Goal: Information Seeking & Learning: Check status

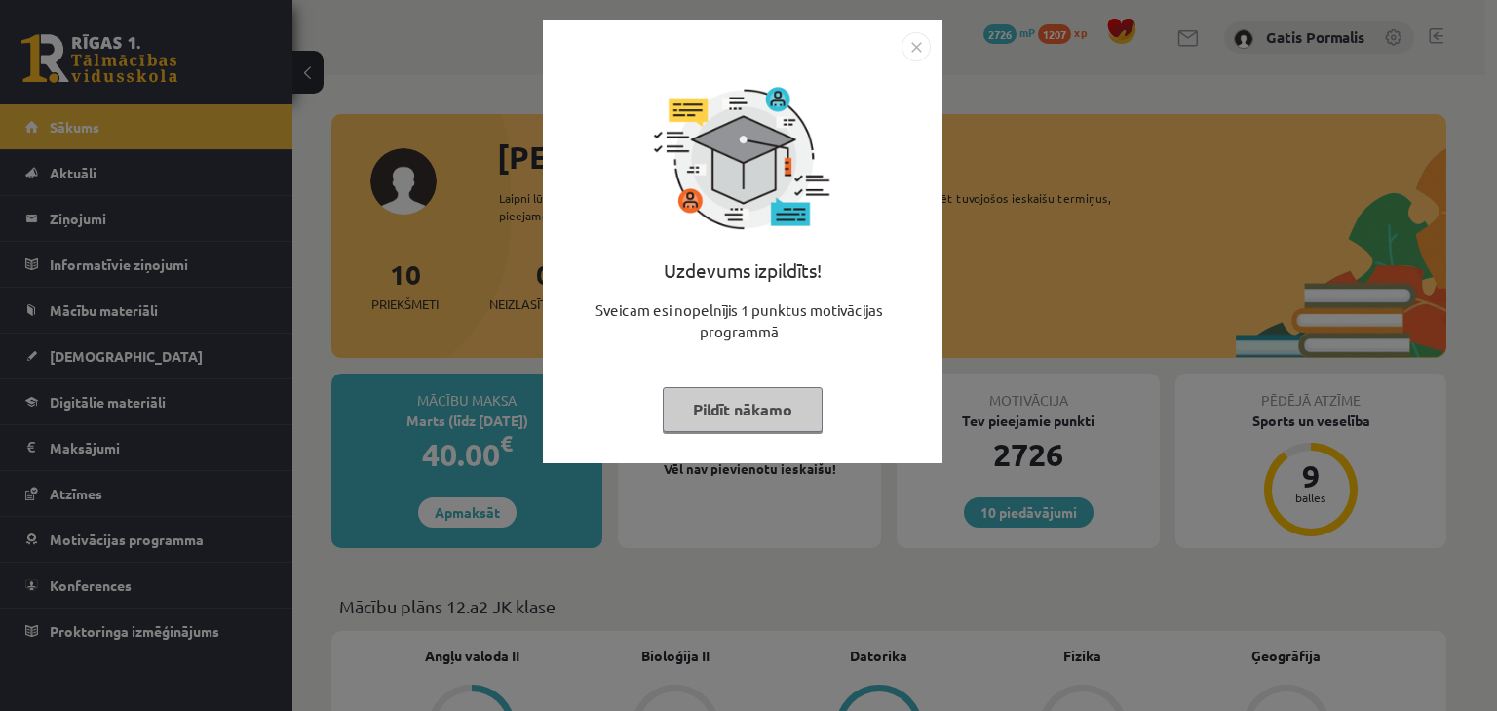
click at [912, 46] on img "Close" at bounding box center [916, 46] width 29 height 29
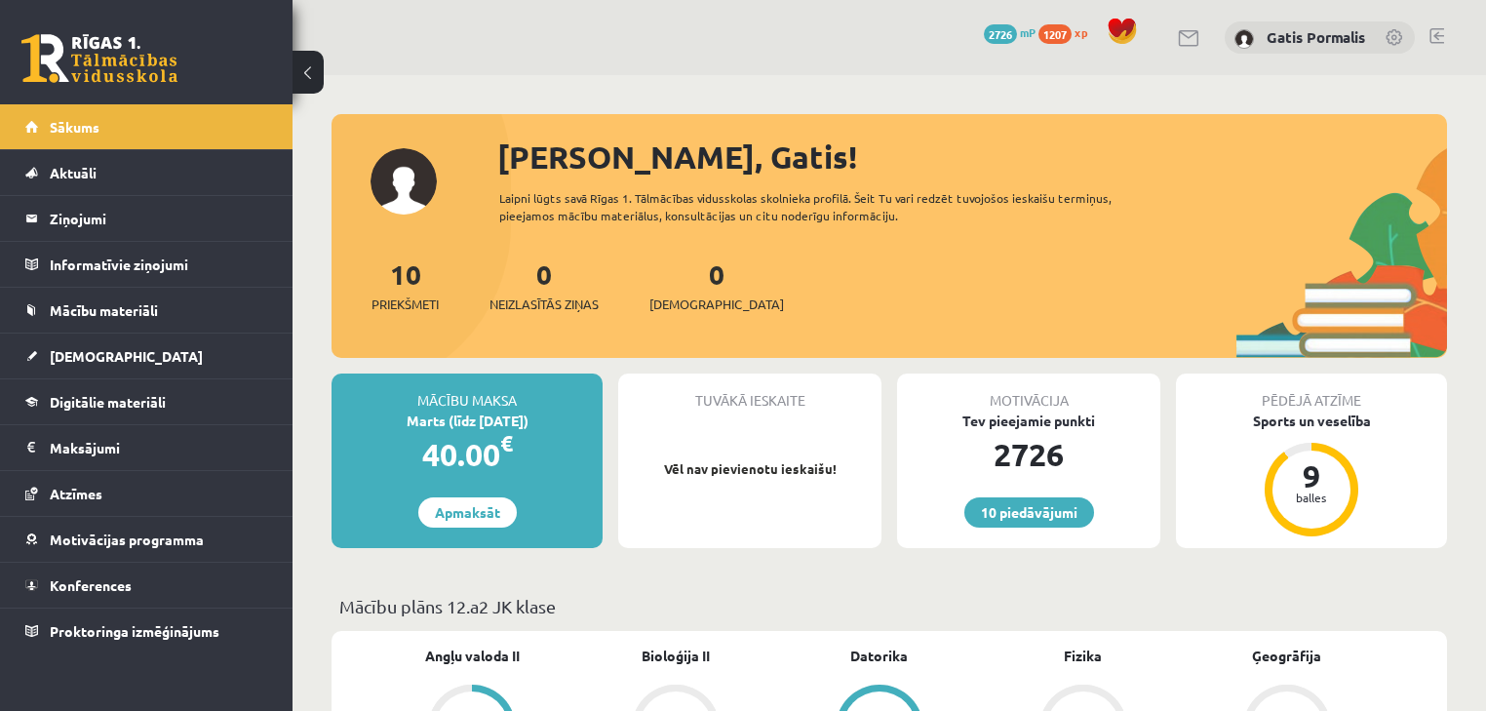
scroll to position [312, 0]
click at [195, 347] on link "[DEMOGRAPHIC_DATA]" at bounding box center [146, 355] width 243 height 45
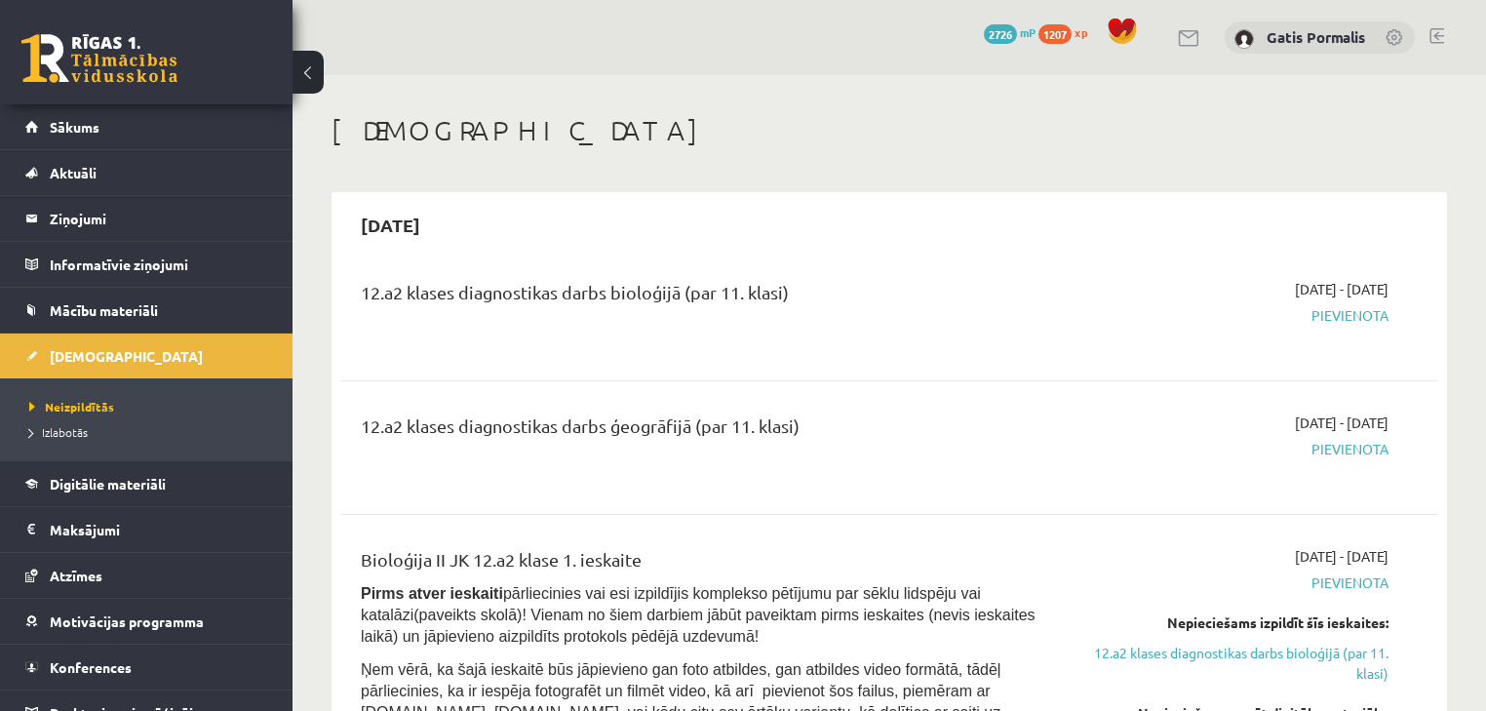
click at [56, 440] on li "Izlabotās" at bounding box center [151, 431] width 244 height 25
click at [63, 434] on span "Izlabotās" at bounding box center [63, 432] width 68 height 16
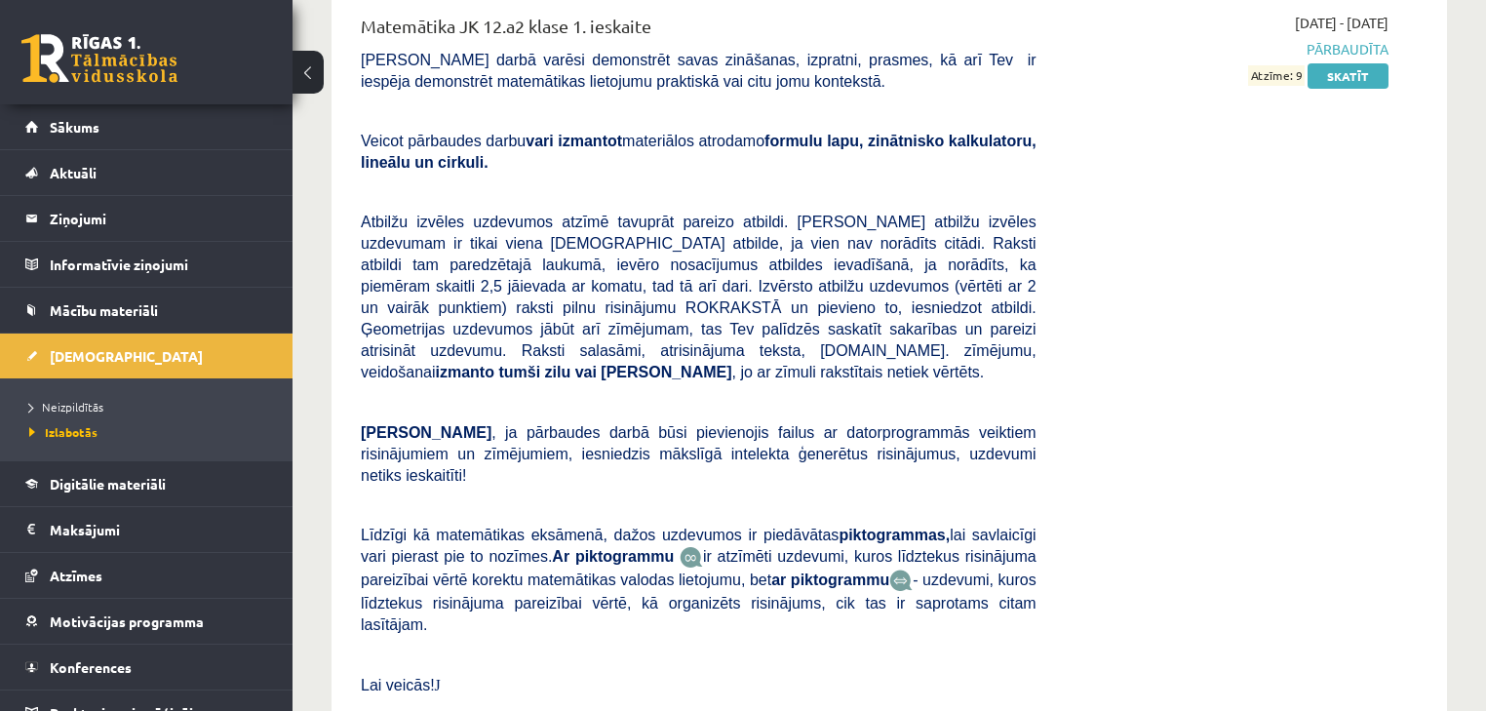
scroll to position [7799, 0]
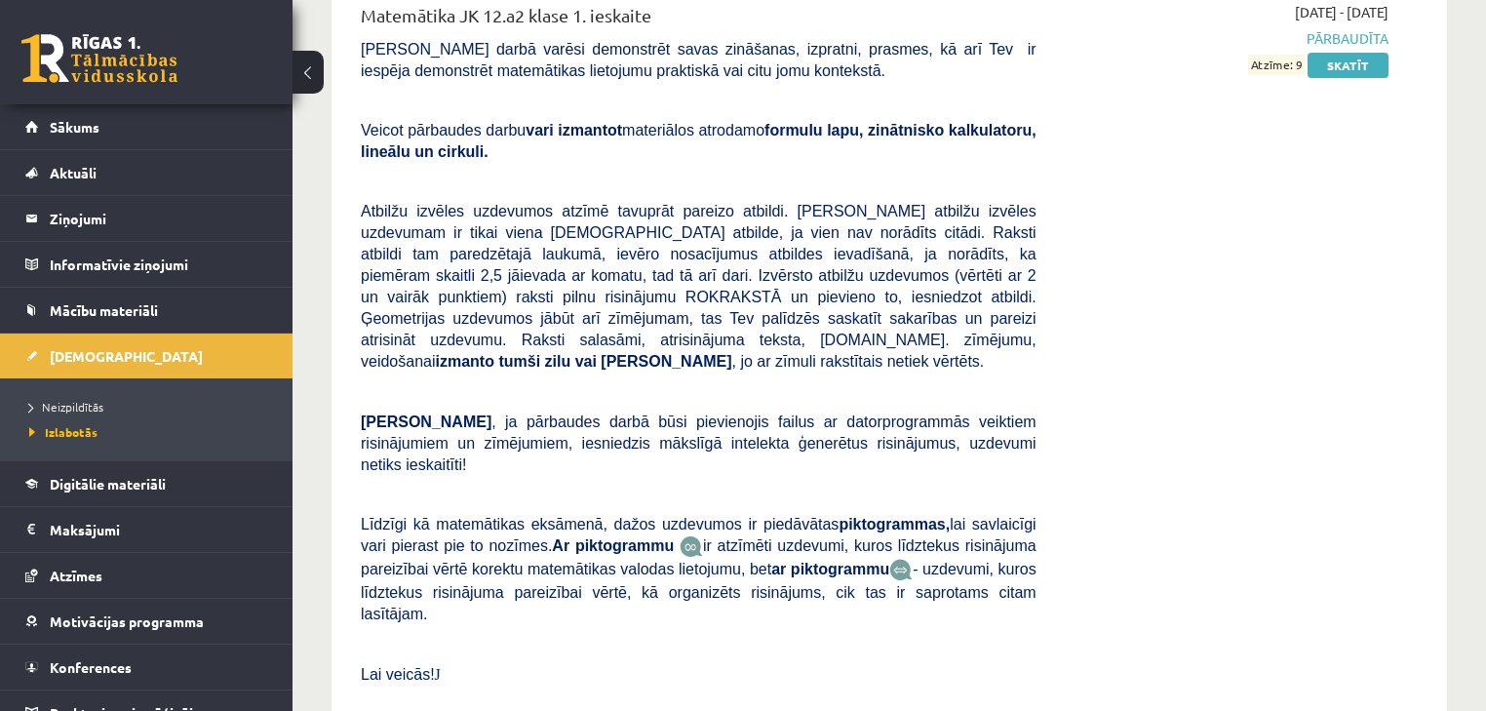
drag, startPoint x: 1271, startPoint y: 441, endPoint x: 1388, endPoint y: 441, distance: 117.0
drag, startPoint x: 1291, startPoint y: 441, endPoint x: 1341, endPoint y: 437, distance: 50.8
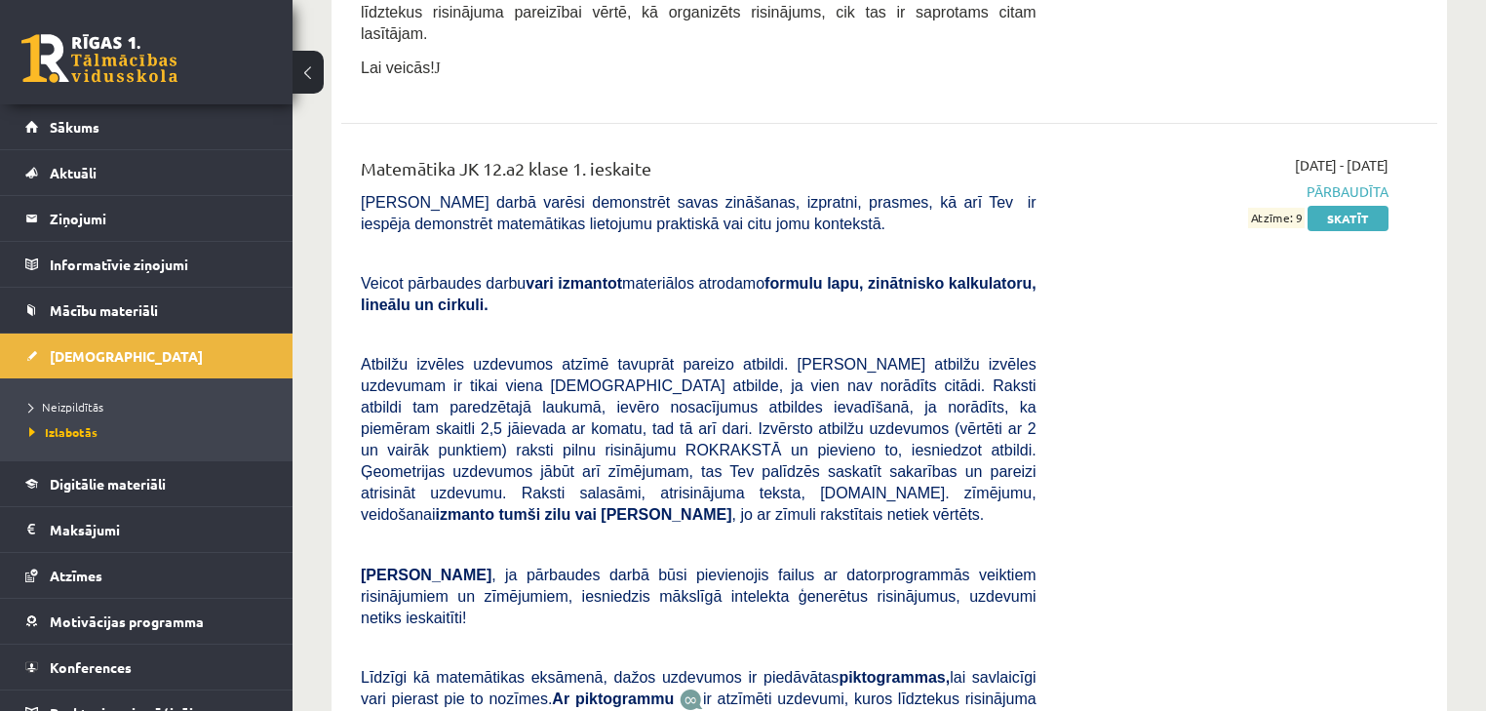
click at [1258, 367] on div "2025-09-01 - 2025-09-15 Pārbaudīta Atzīme: 9 Skatīt" at bounding box center [1227, 516] width 352 height 723
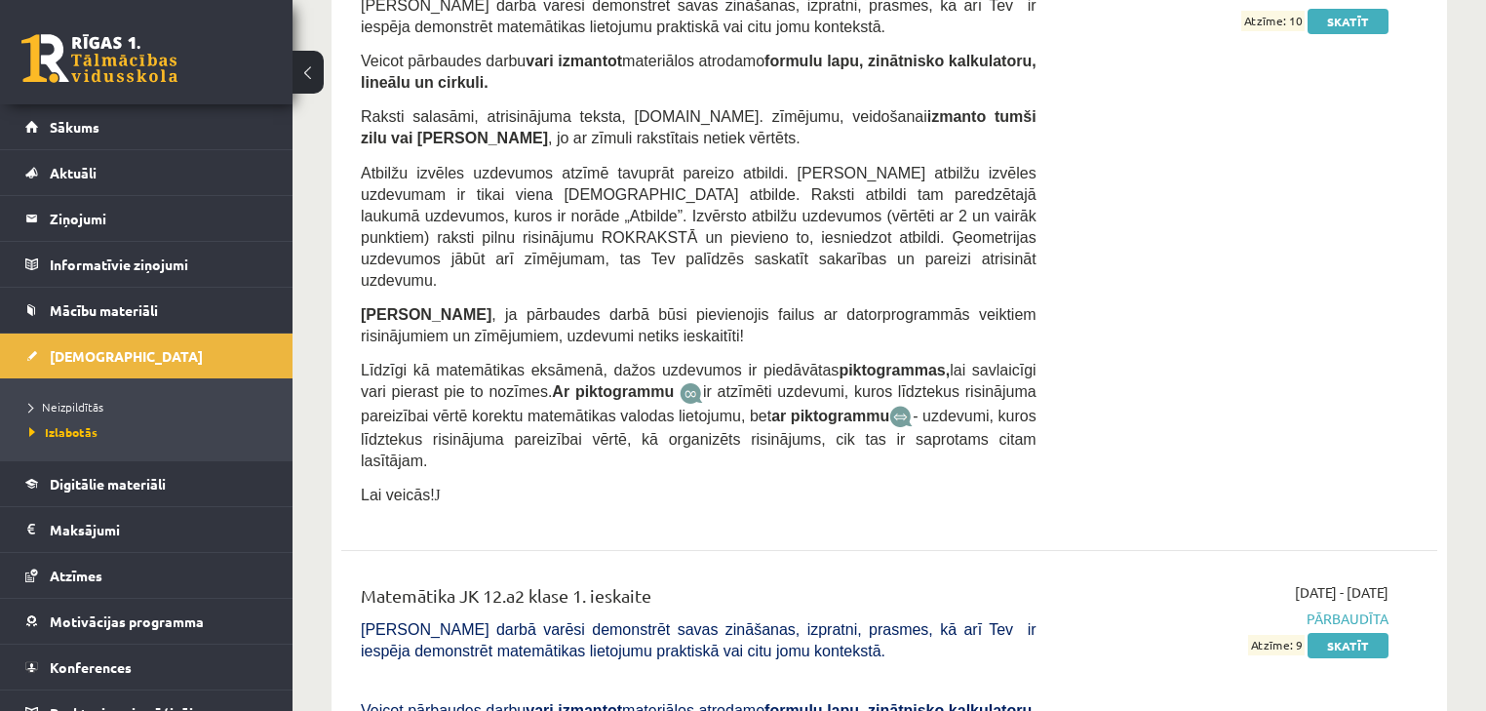
scroll to position [7175, 0]
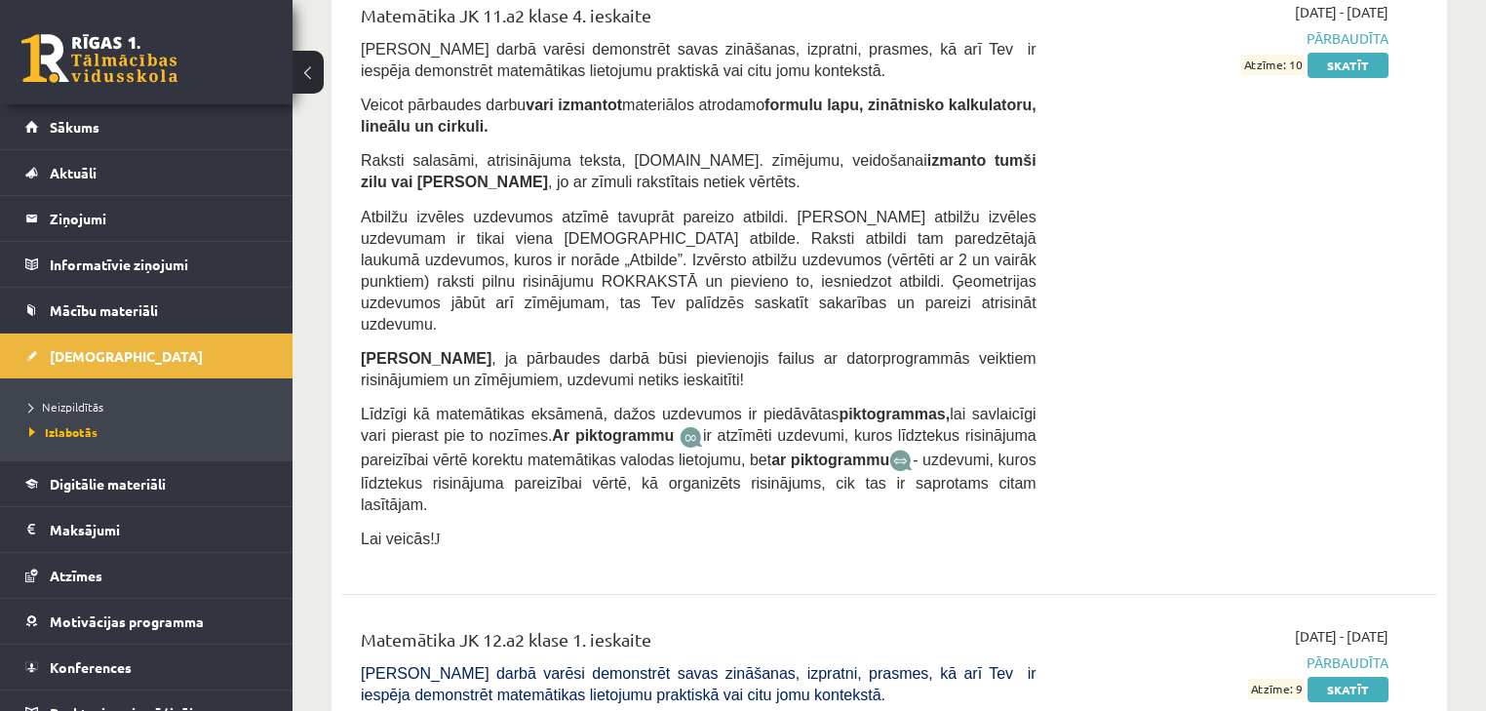
drag, startPoint x: 1270, startPoint y: 340, endPoint x: 1417, endPoint y: 342, distance: 147.2
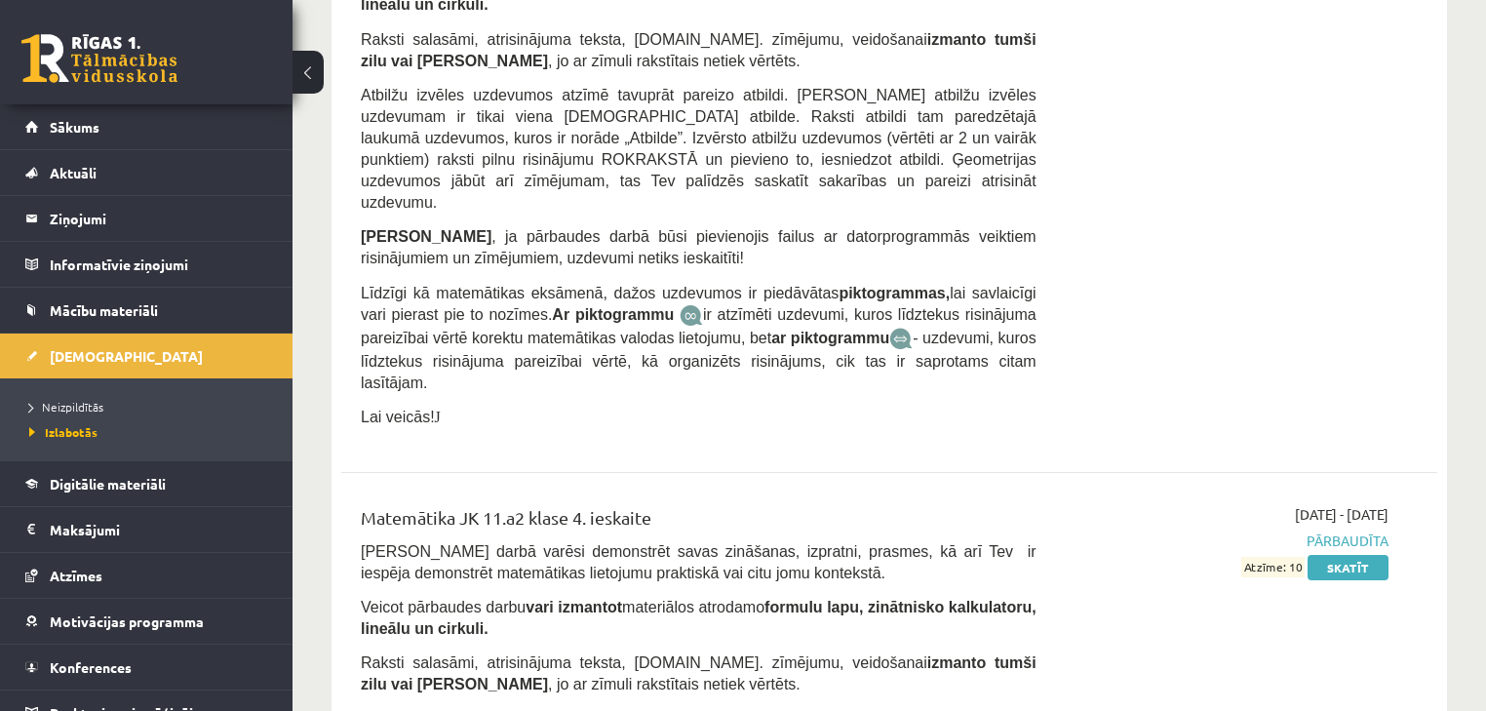
scroll to position [6707, 0]
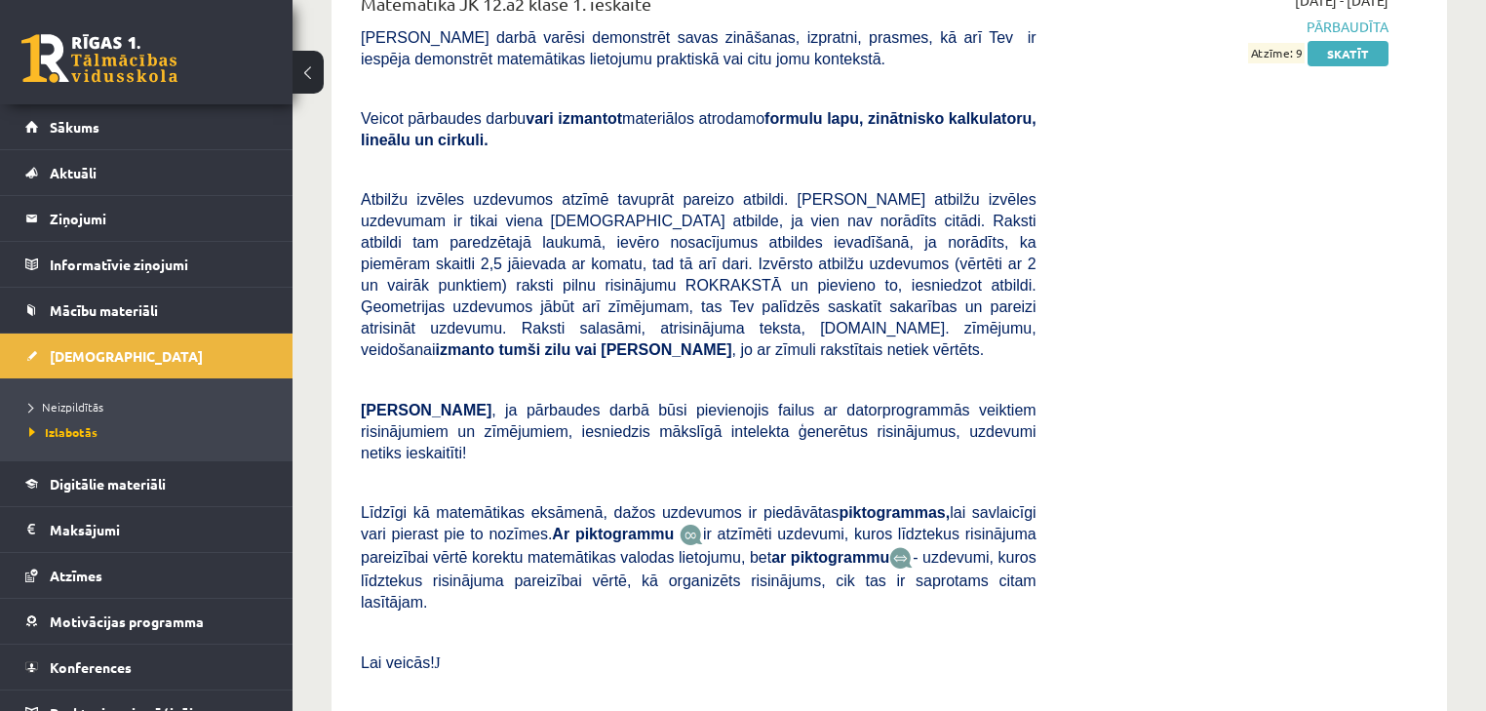
scroll to position [7955, 0]
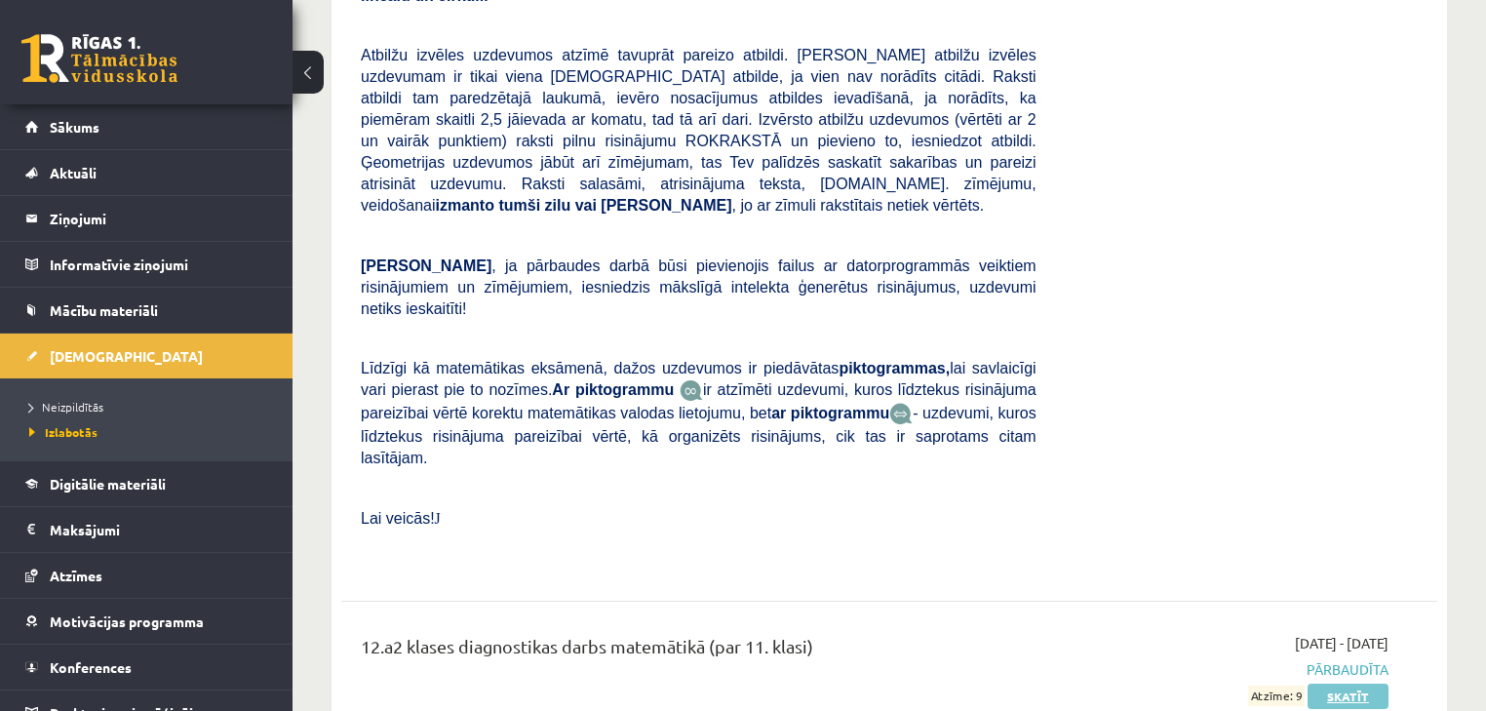
click at [1323, 683] on link "Skatīt" at bounding box center [1347, 695] width 81 height 25
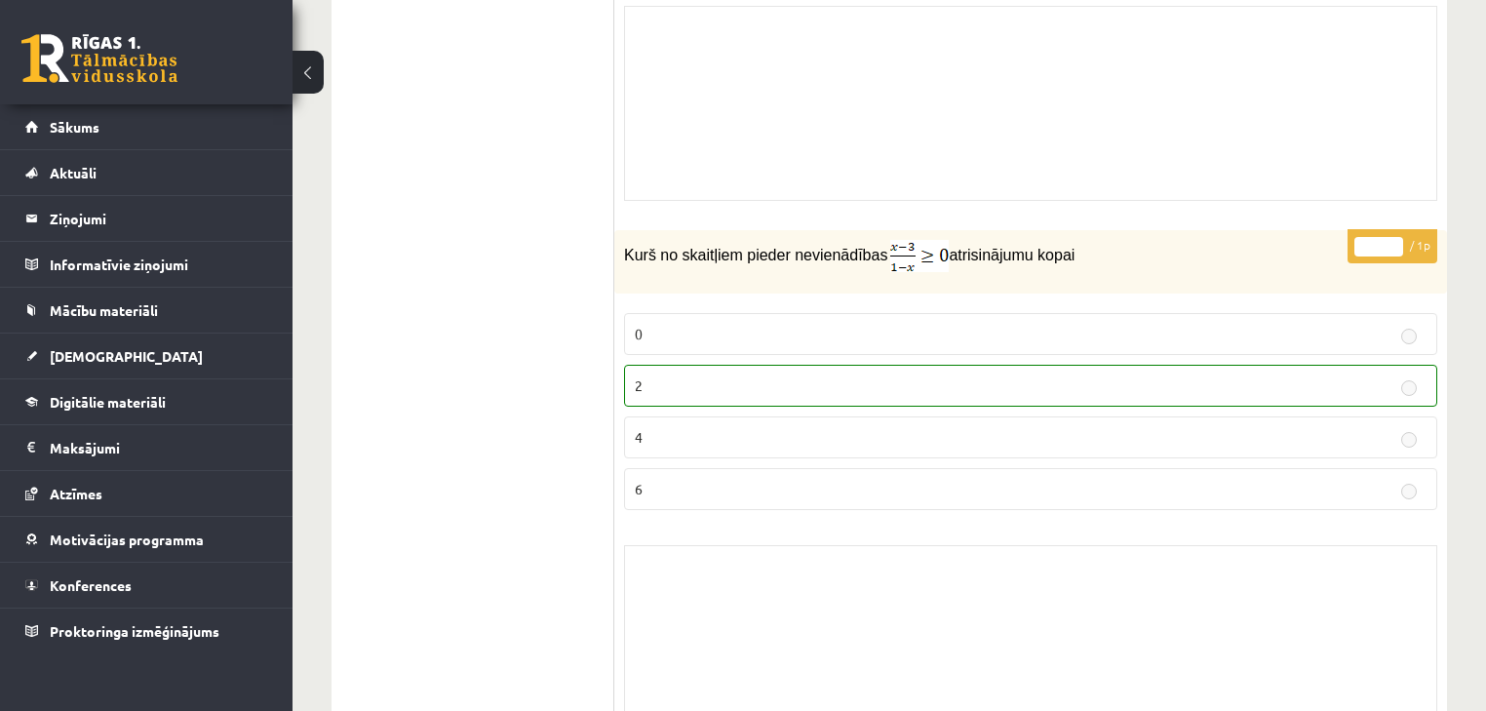
scroll to position [2808, 0]
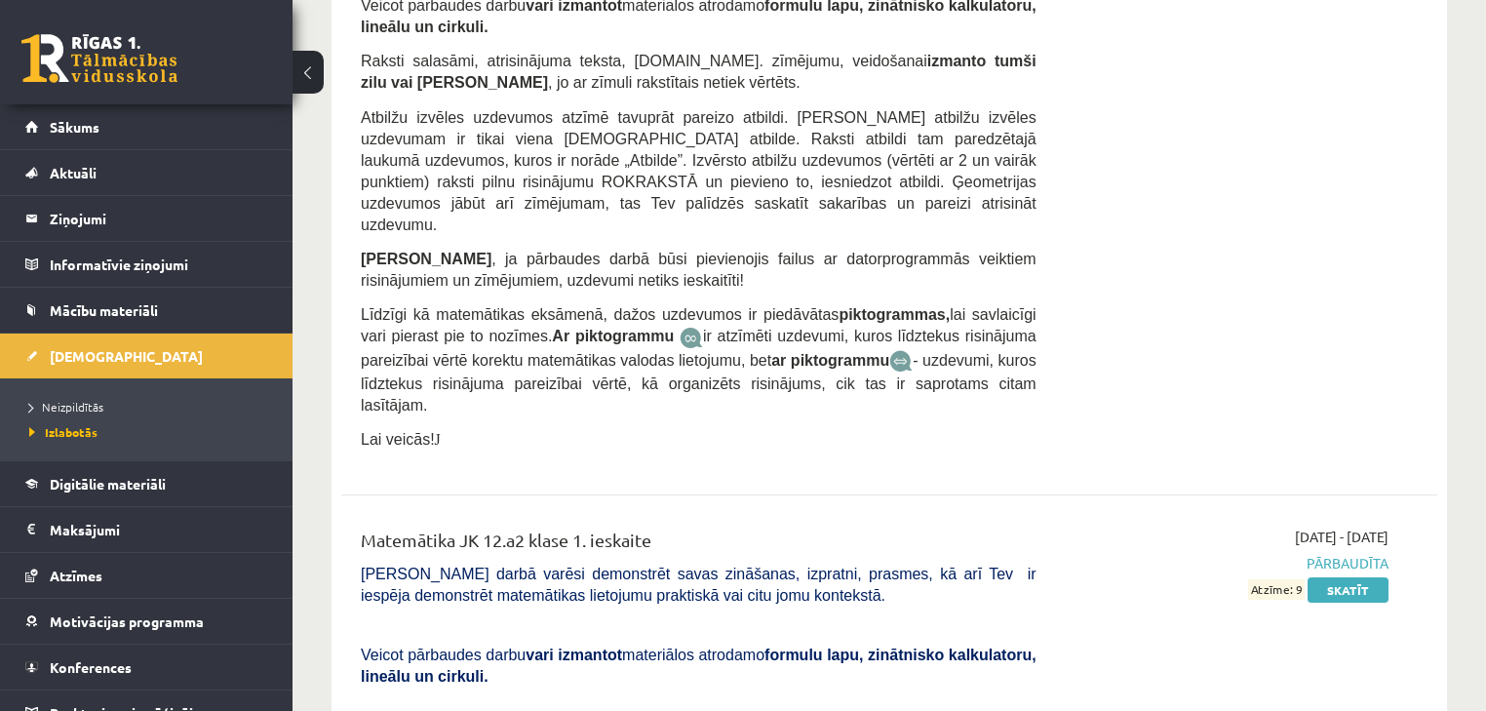
scroll to position [7241, 0]
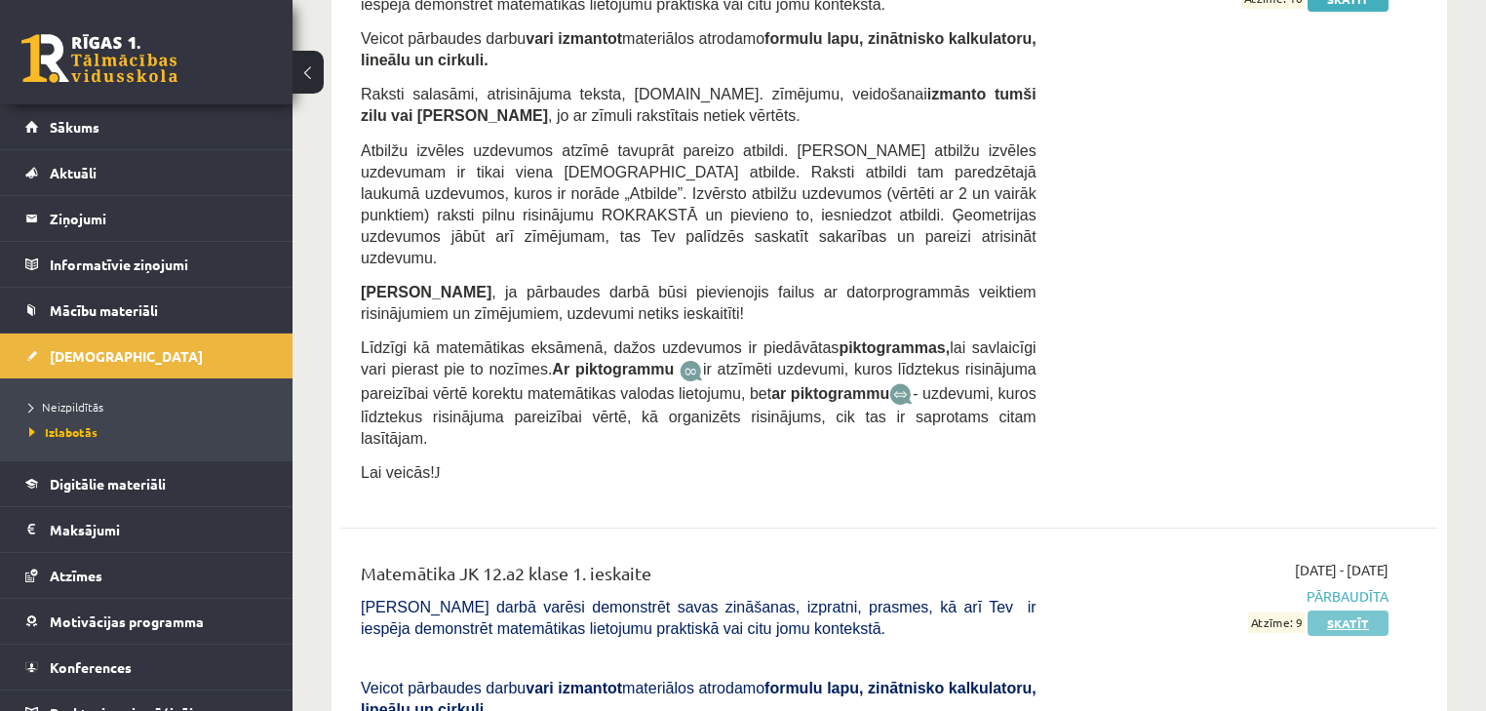
click at [1328, 610] on link "Skatīt" at bounding box center [1347, 622] width 81 height 25
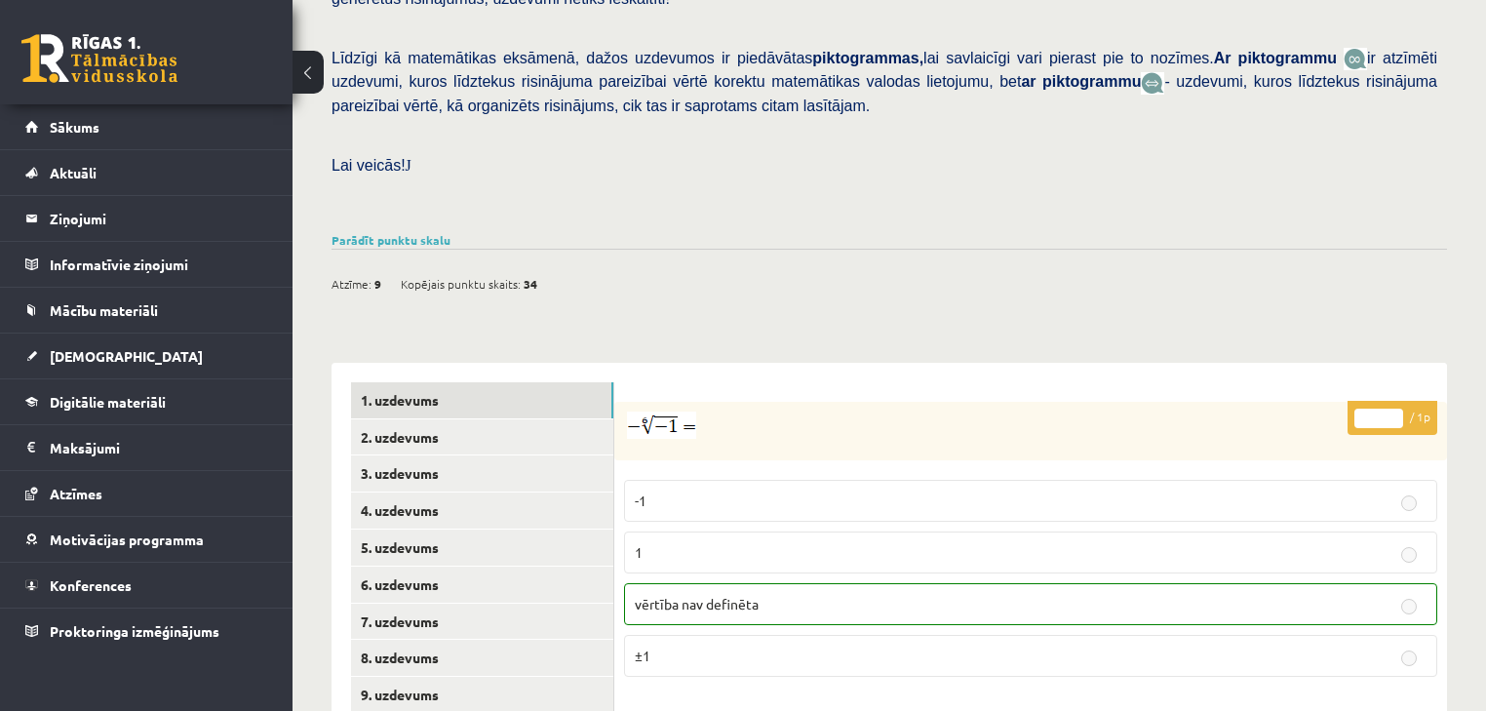
scroll to position [468, 0]
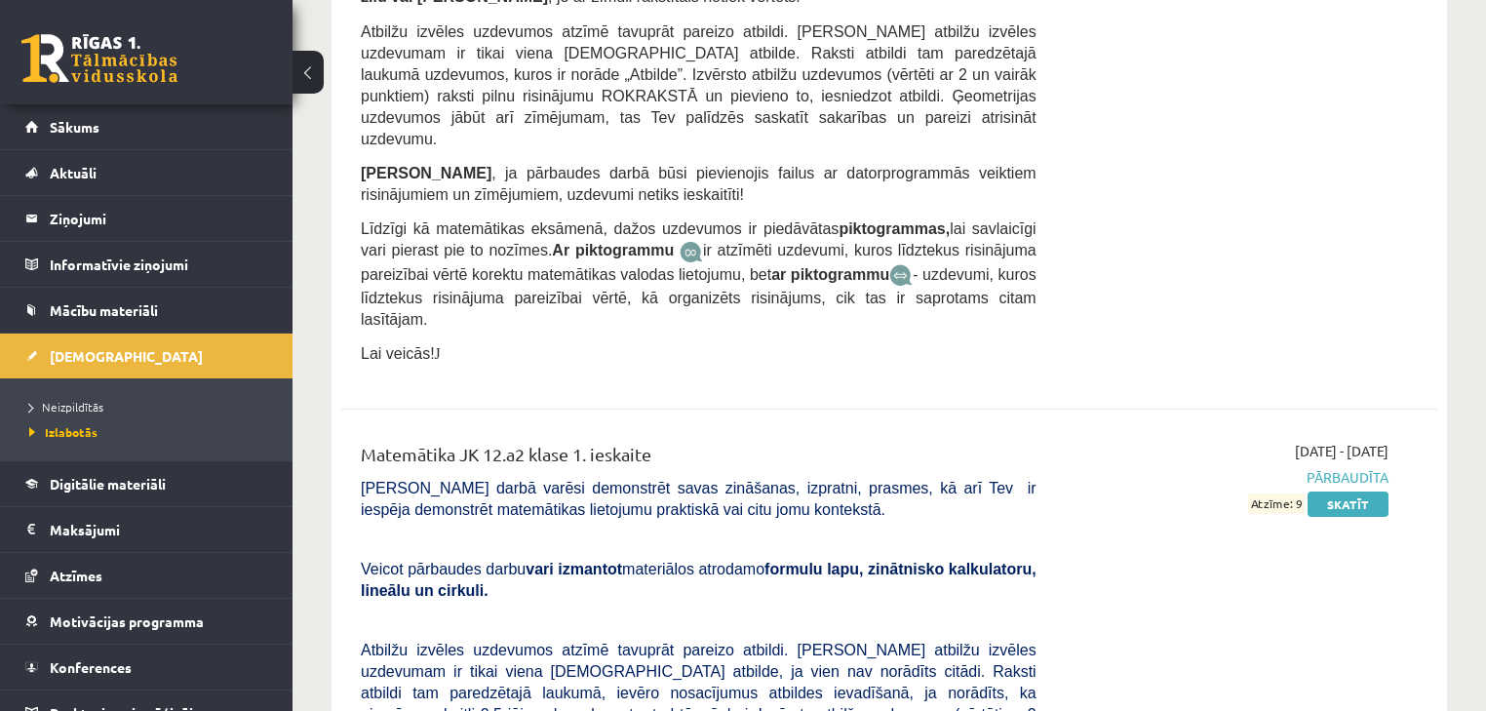
scroll to position [7397, 0]
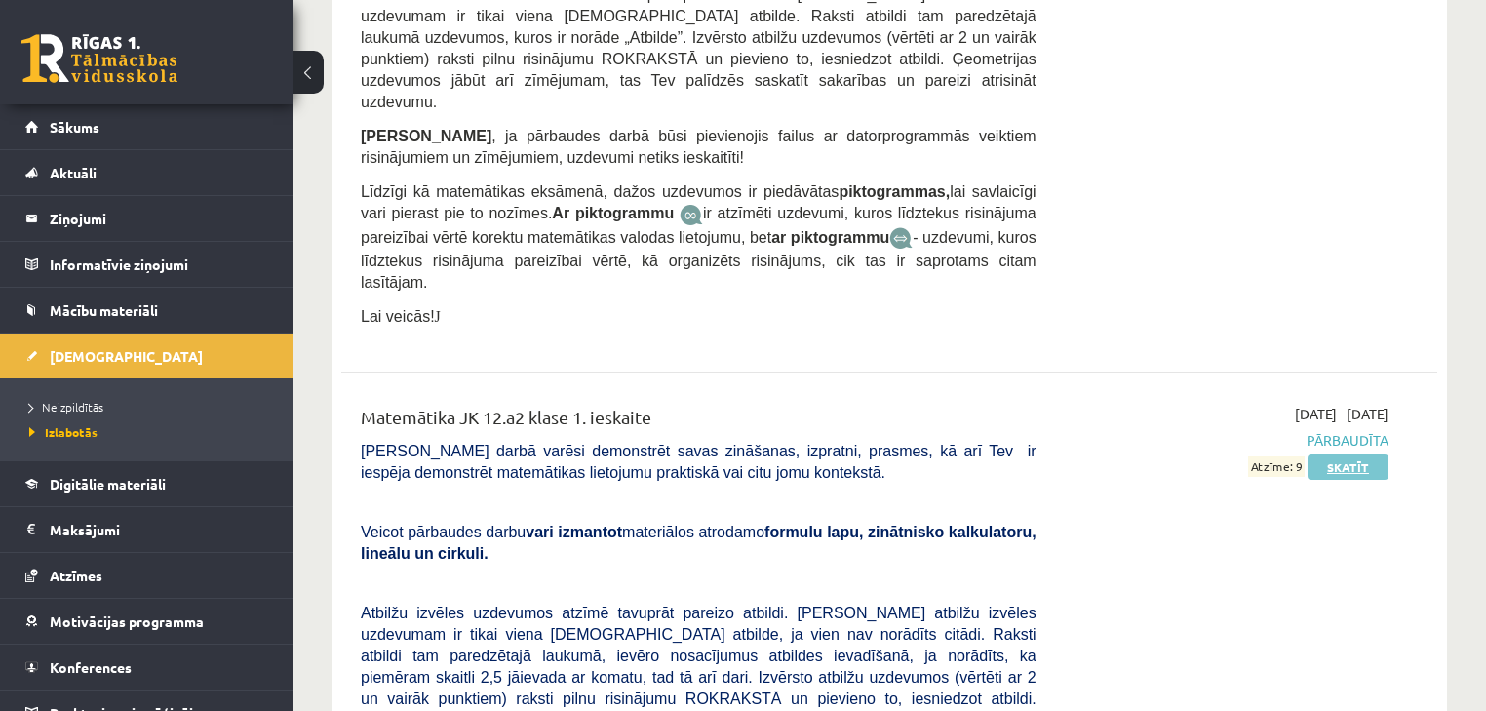
click at [1334, 454] on link "Skatīt" at bounding box center [1347, 466] width 81 height 25
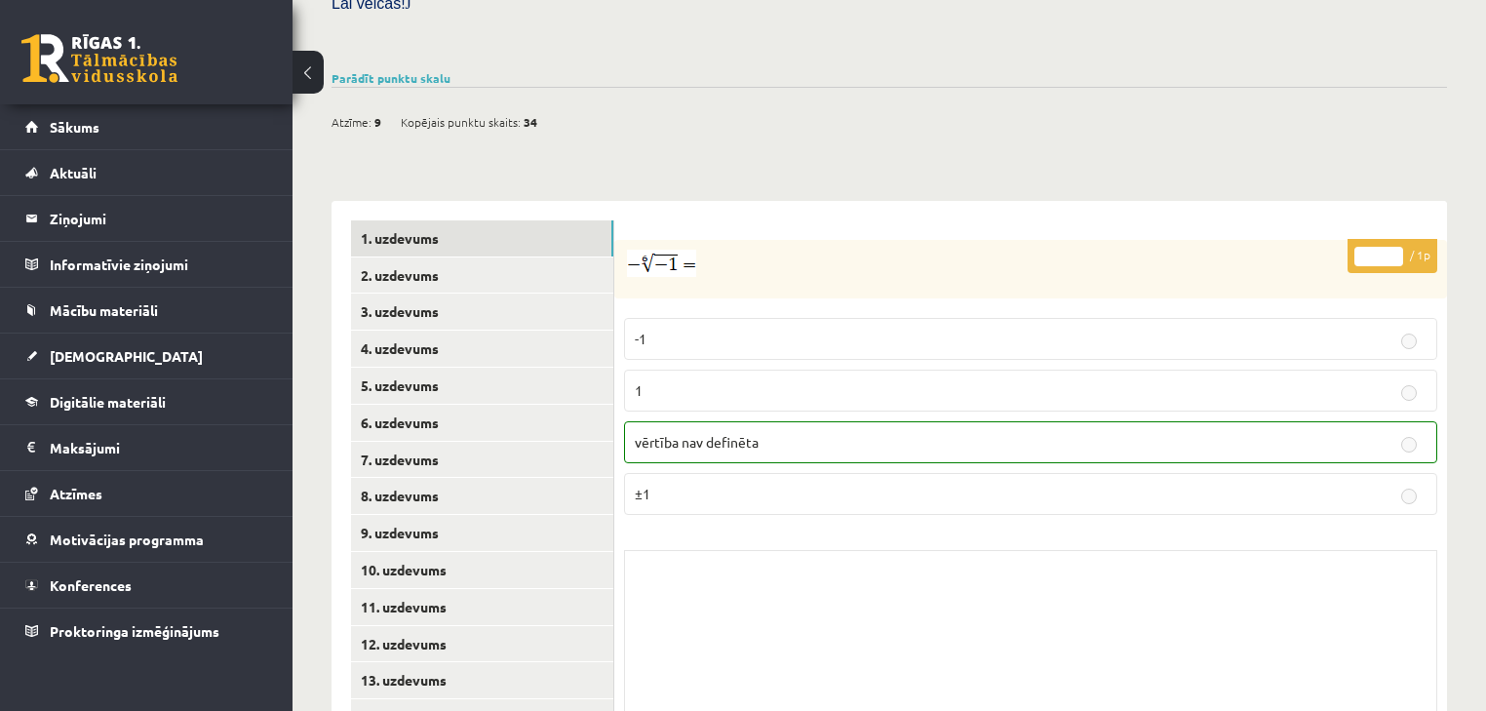
scroll to position [706, 0]
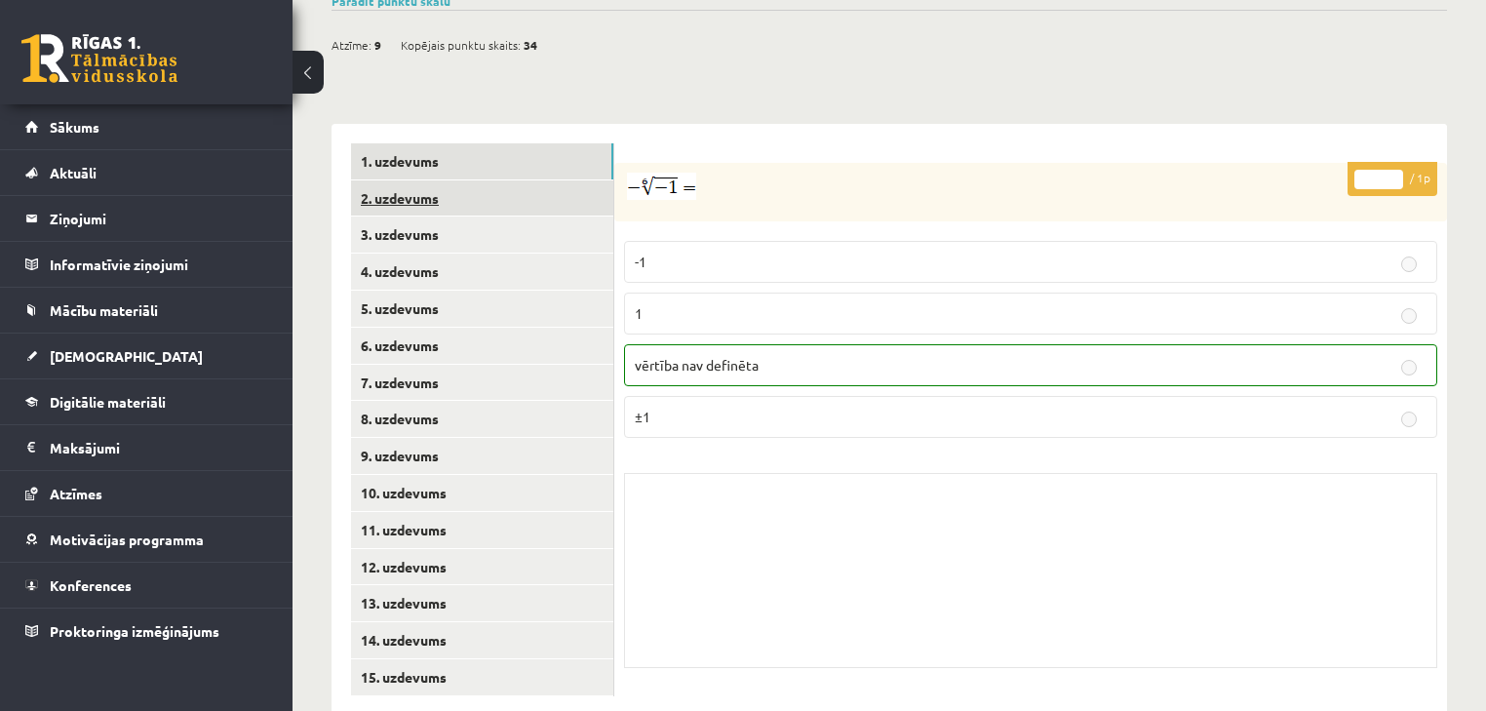
click at [504, 180] on link "2. uzdevums" at bounding box center [482, 198] width 262 height 36
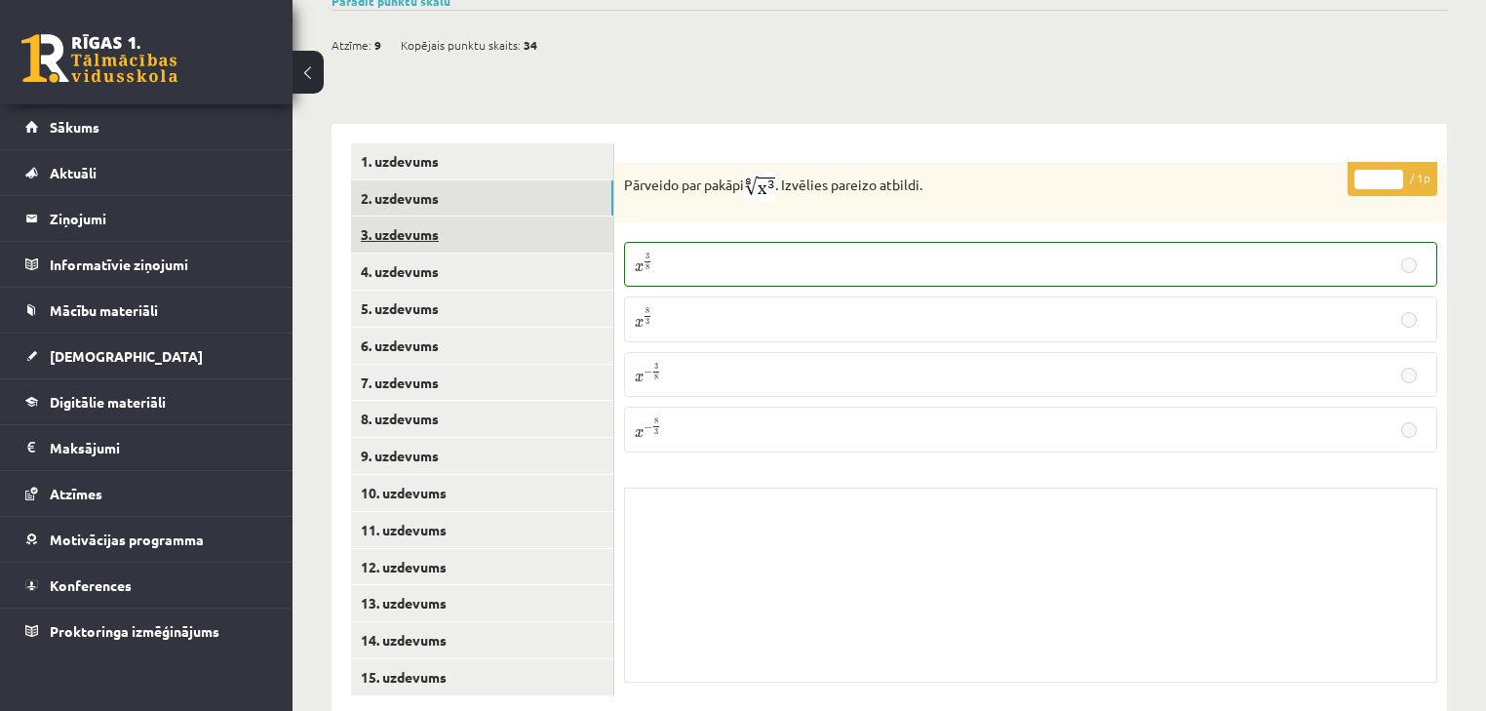
click at [543, 216] on link "3. uzdevums" at bounding box center [482, 234] width 262 height 36
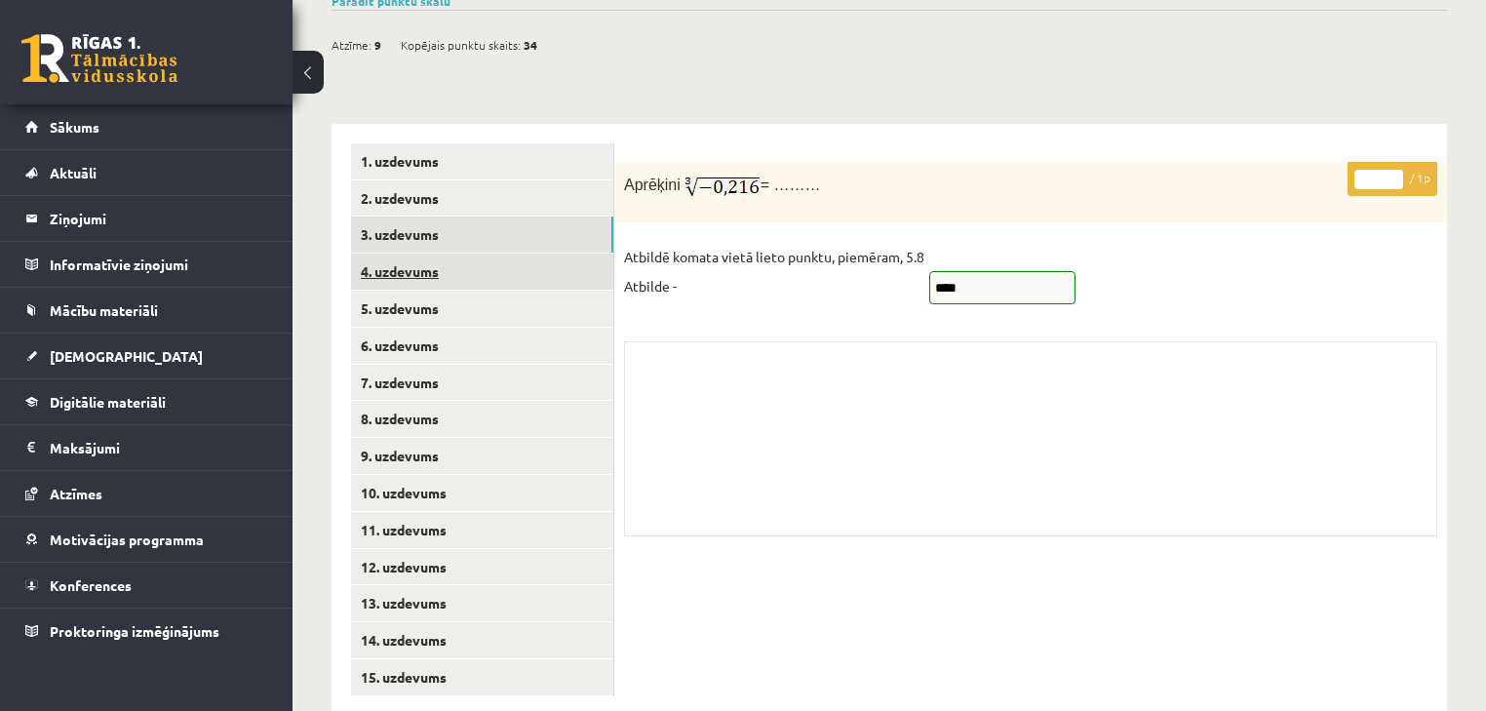
click at [530, 253] on link "4. uzdevums" at bounding box center [482, 271] width 262 height 36
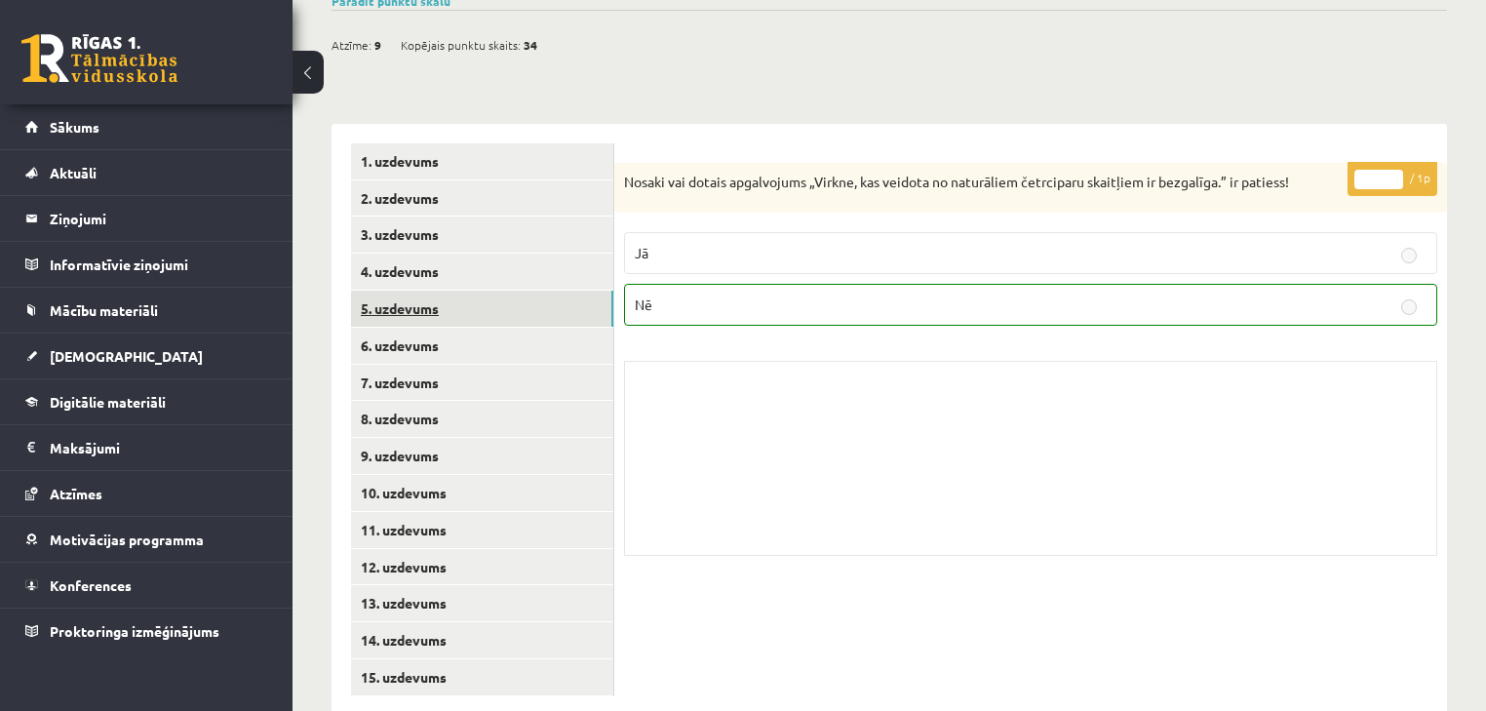
click at [507, 291] on link "5. uzdevums" at bounding box center [482, 309] width 262 height 36
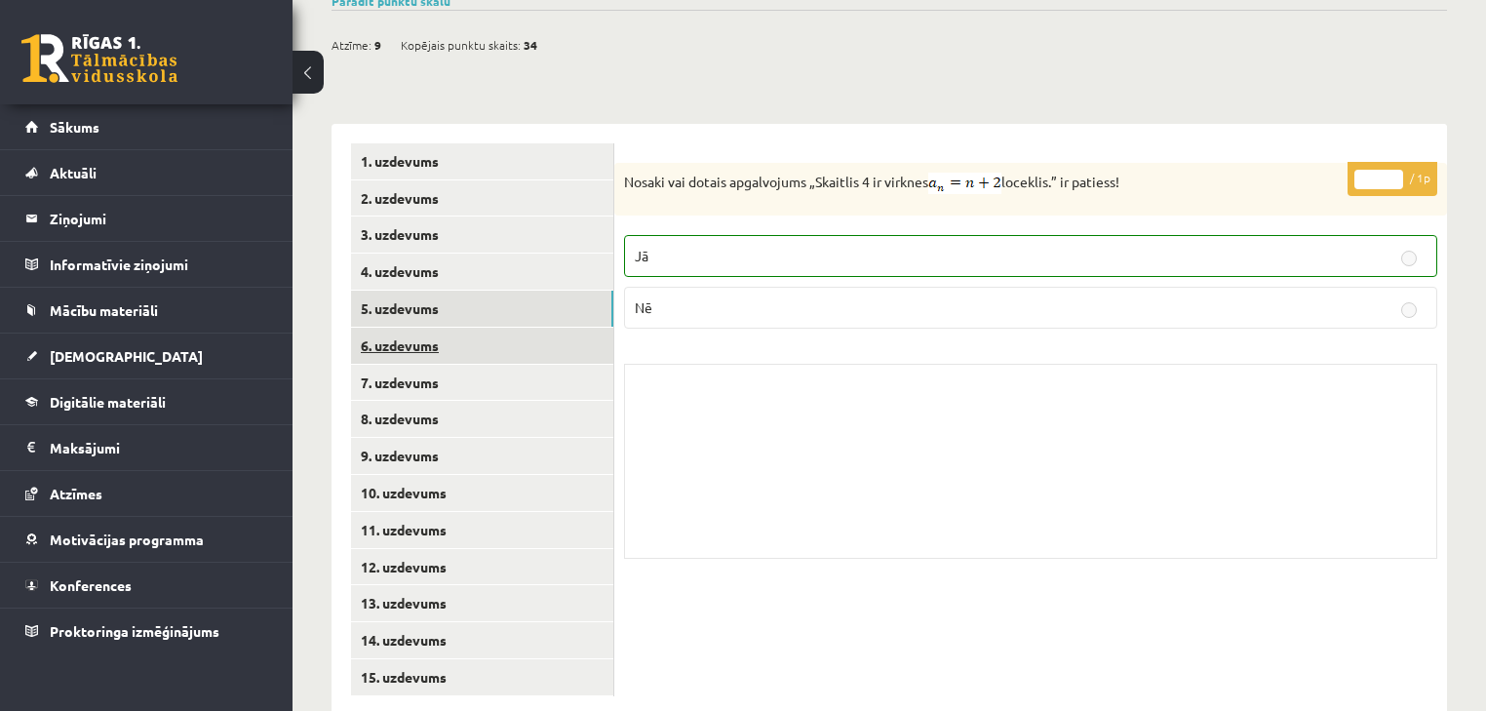
click at [495, 328] on link "6. uzdevums" at bounding box center [482, 346] width 262 height 36
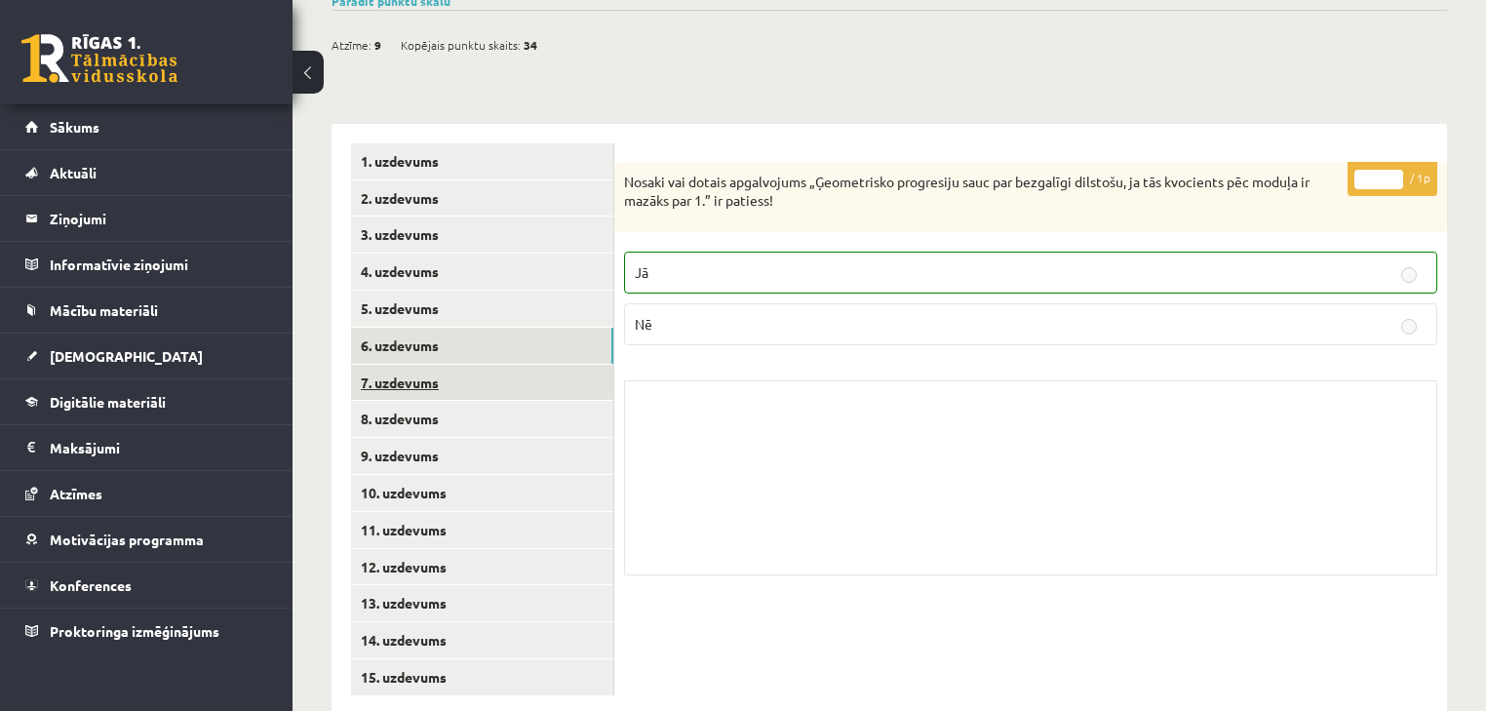
click at [473, 365] on link "7. uzdevums" at bounding box center [482, 383] width 262 height 36
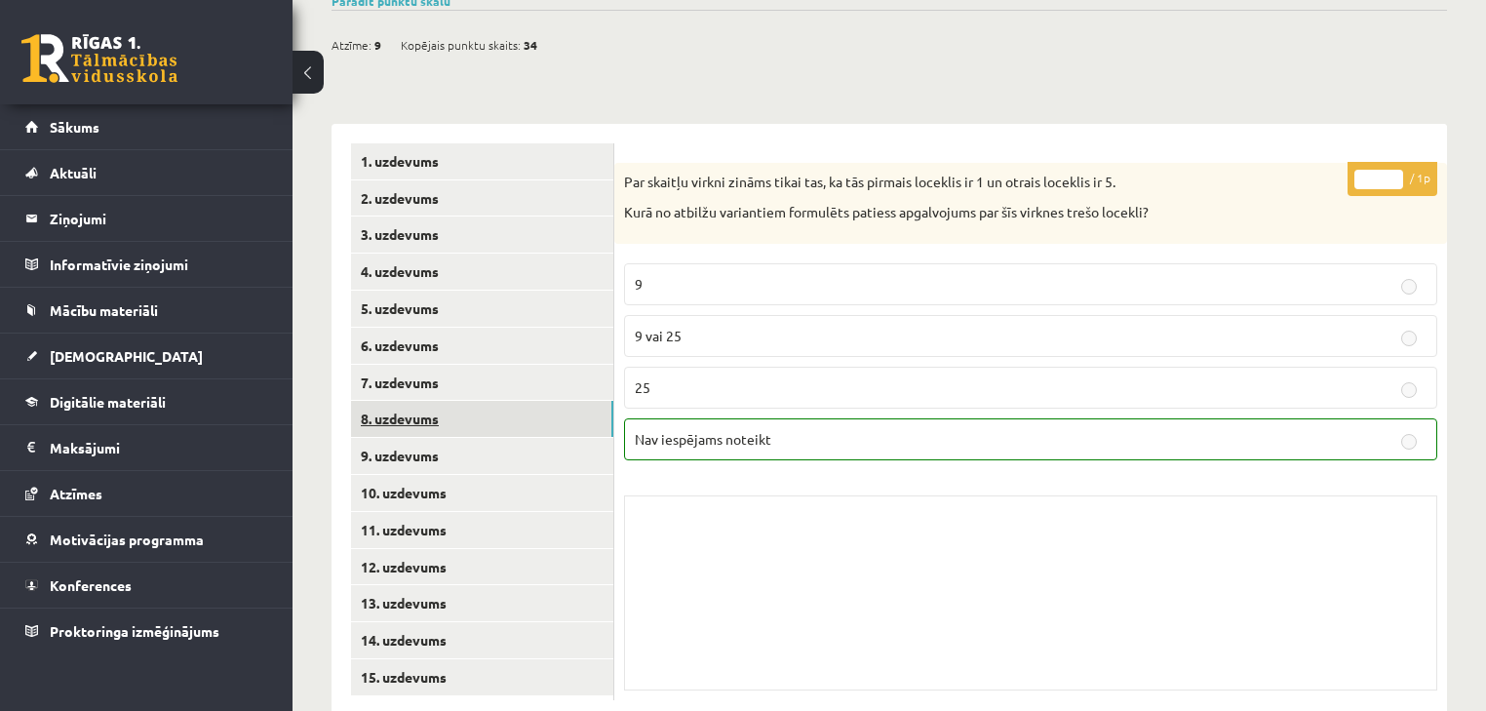
click at [454, 401] on link "8. uzdevums" at bounding box center [482, 419] width 262 height 36
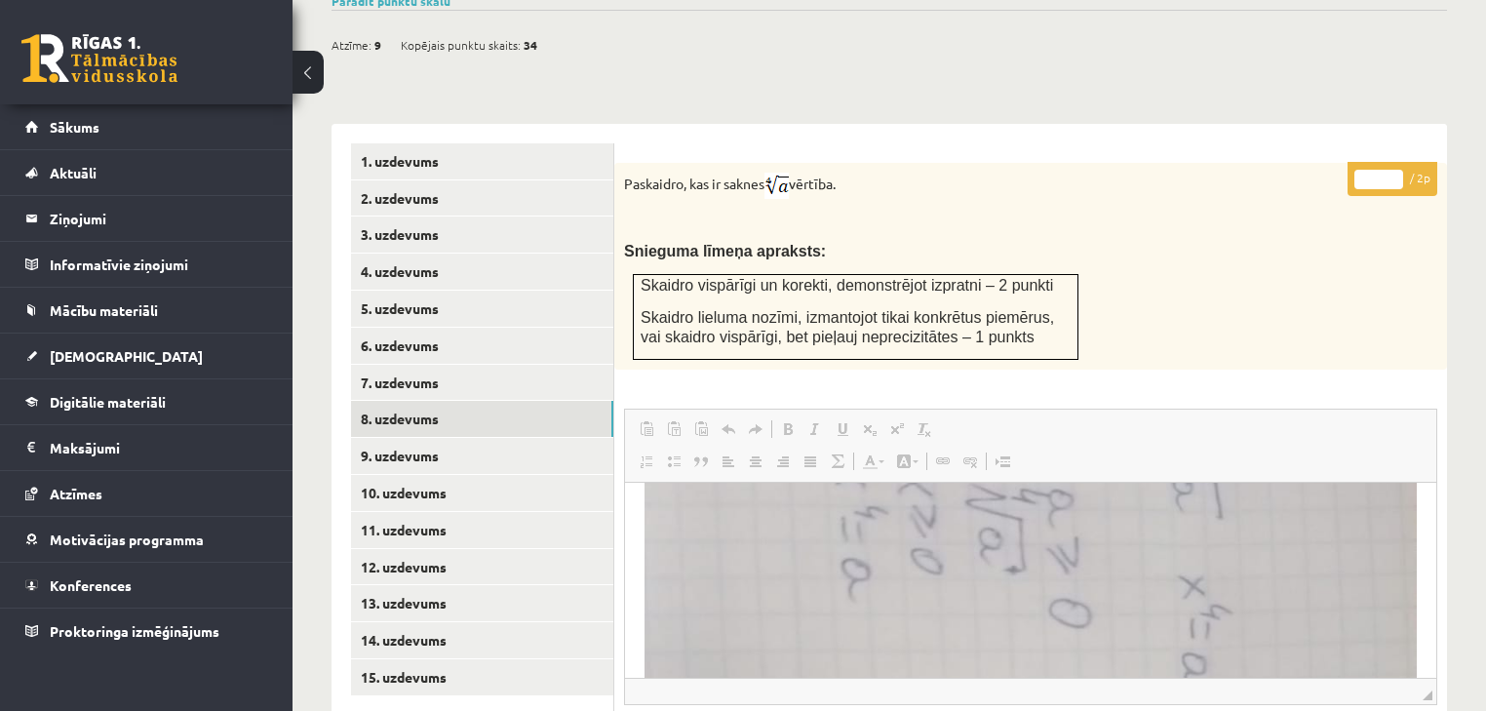
scroll to position [312, 0]
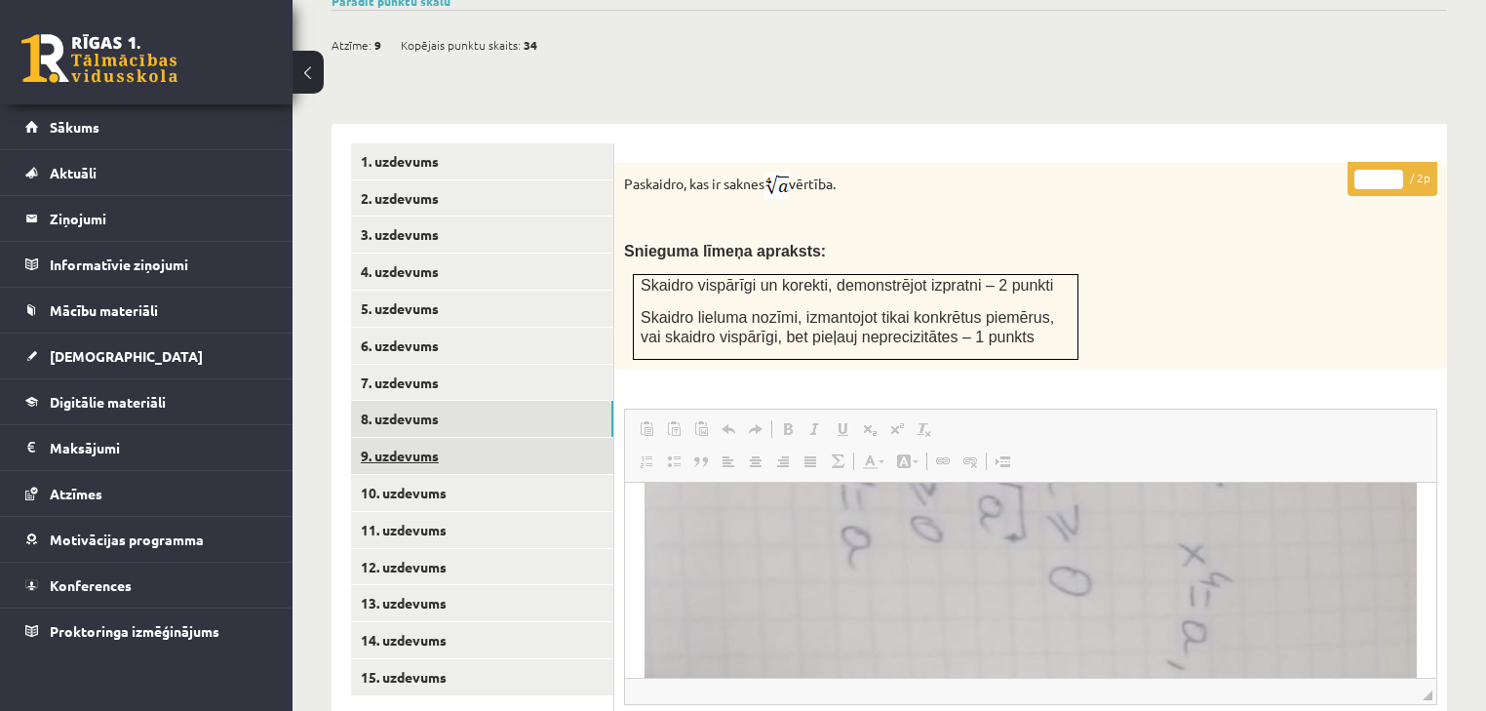
click at [488, 438] on link "9. uzdevums" at bounding box center [482, 456] width 262 height 36
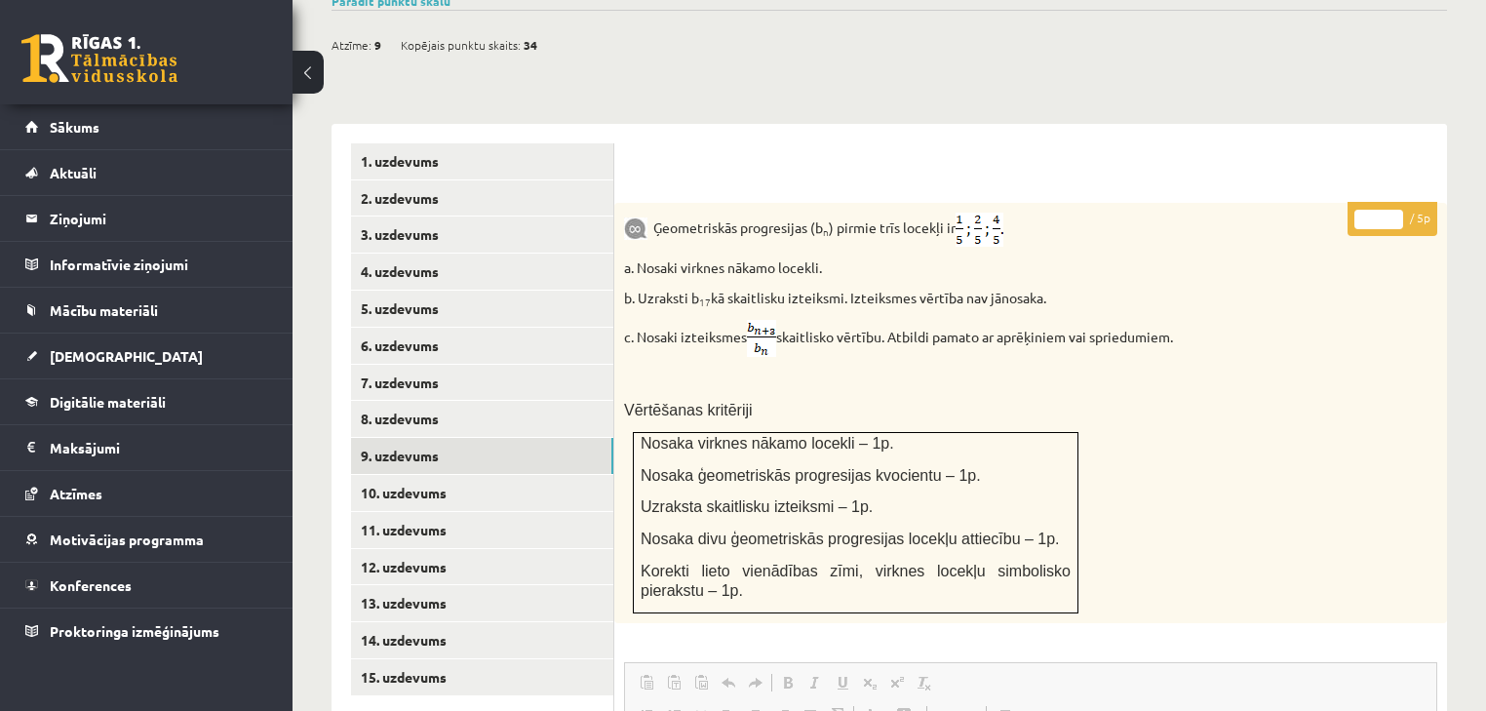
scroll to position [862, 0]
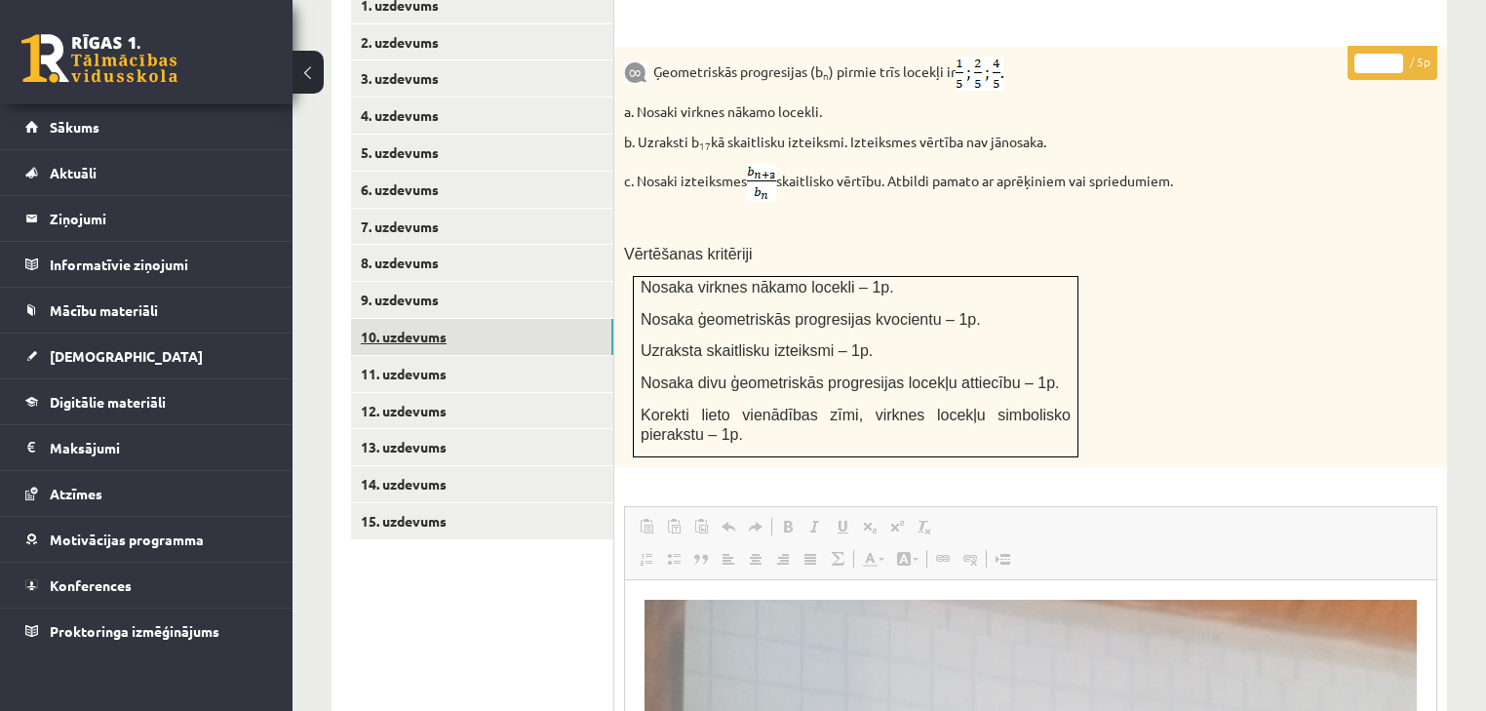
click at [486, 319] on link "10. uzdevums" at bounding box center [482, 337] width 262 height 36
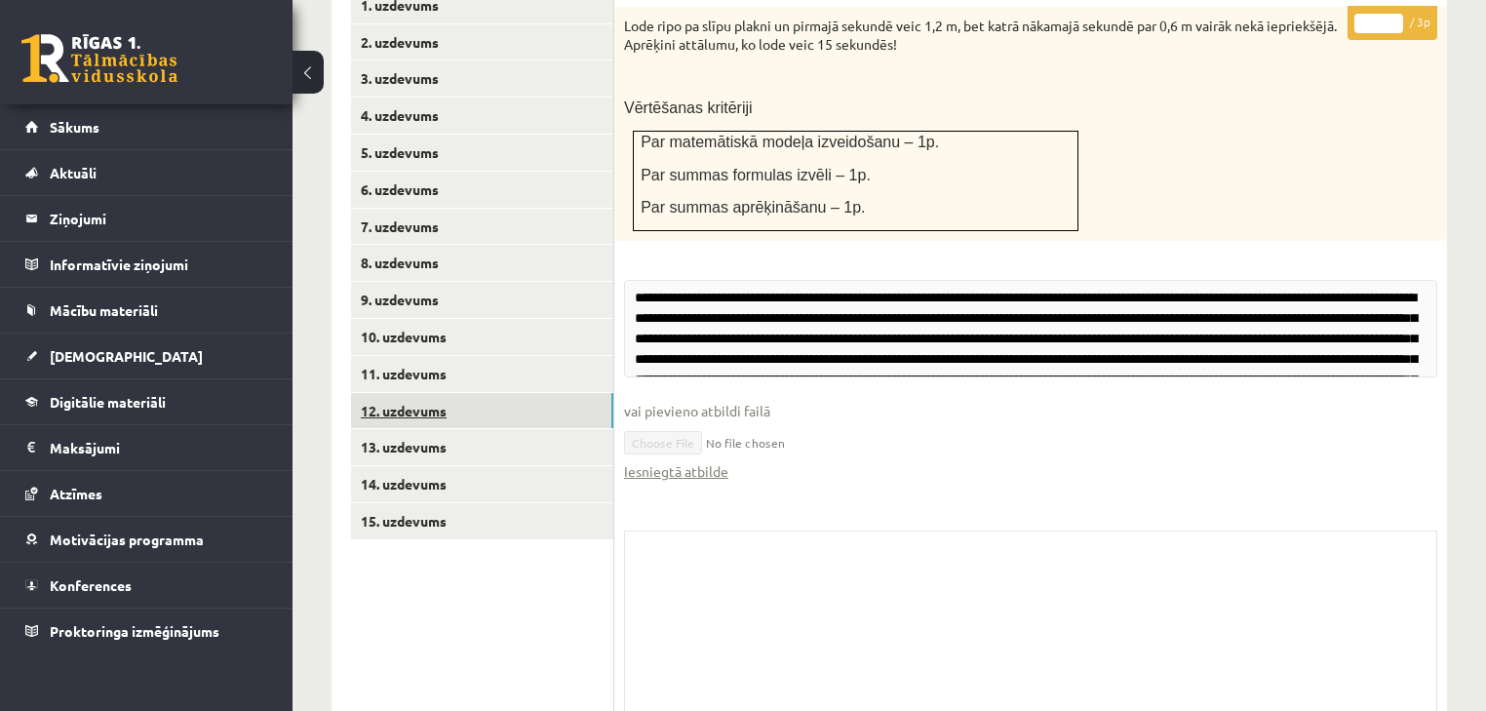
click at [491, 393] on link "12. uzdevums" at bounding box center [482, 411] width 262 height 36
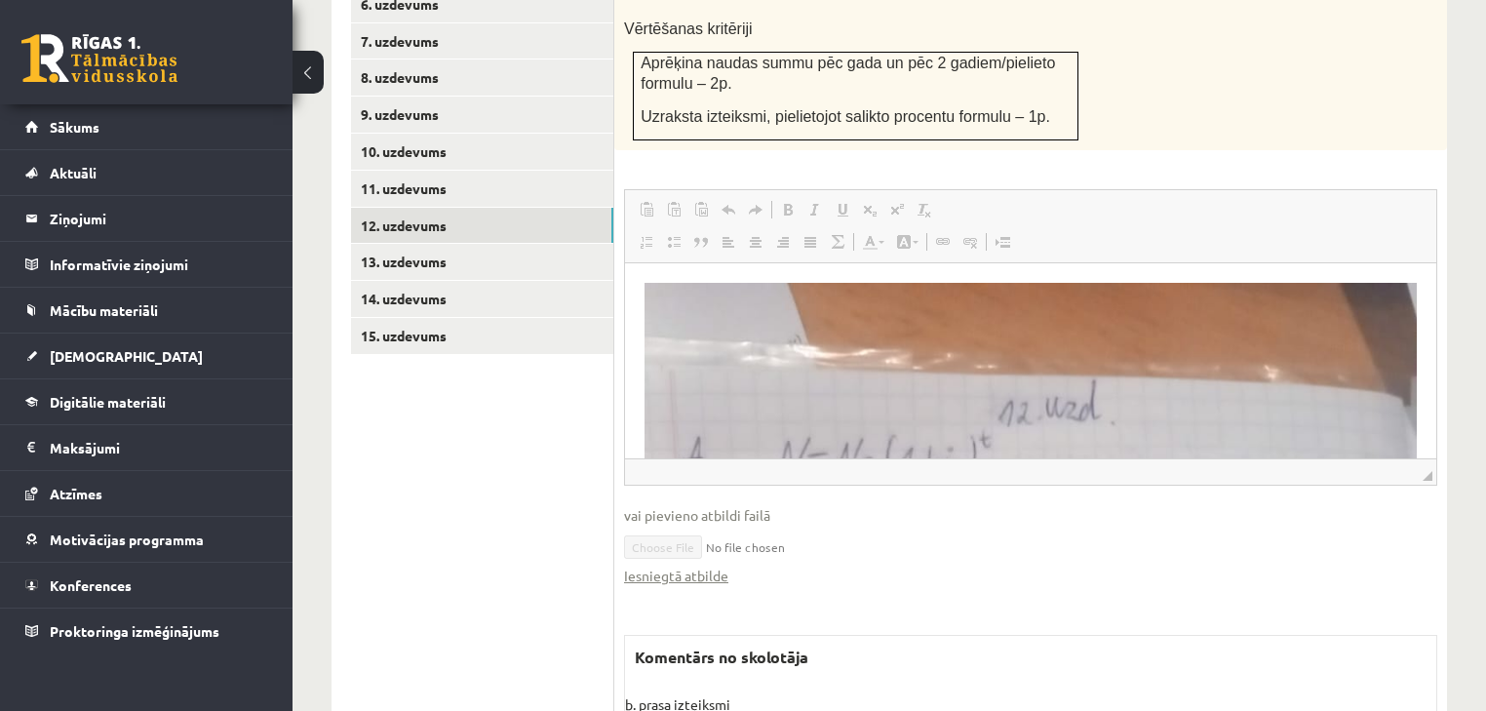
scroll to position [1018, 0]
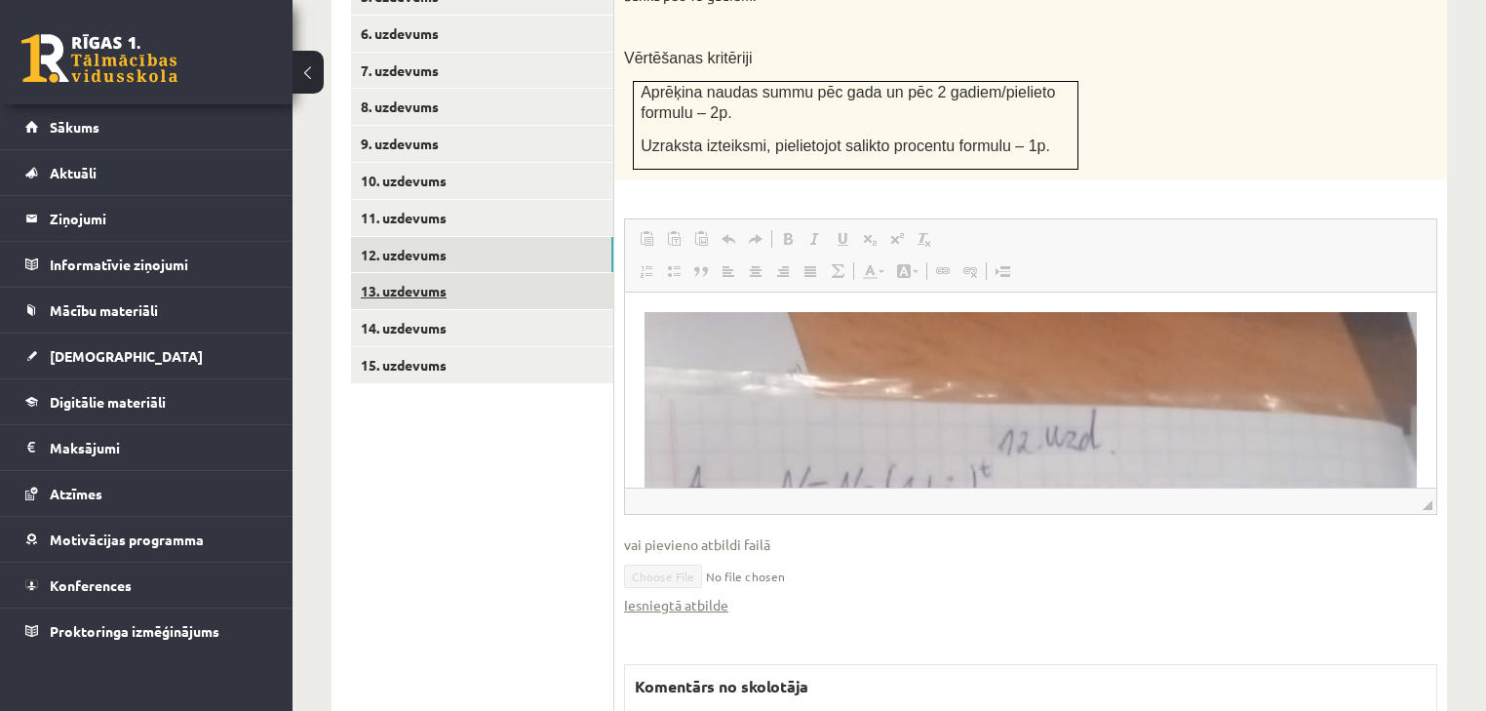
click at [427, 273] on link "13. uzdevums" at bounding box center [482, 291] width 262 height 36
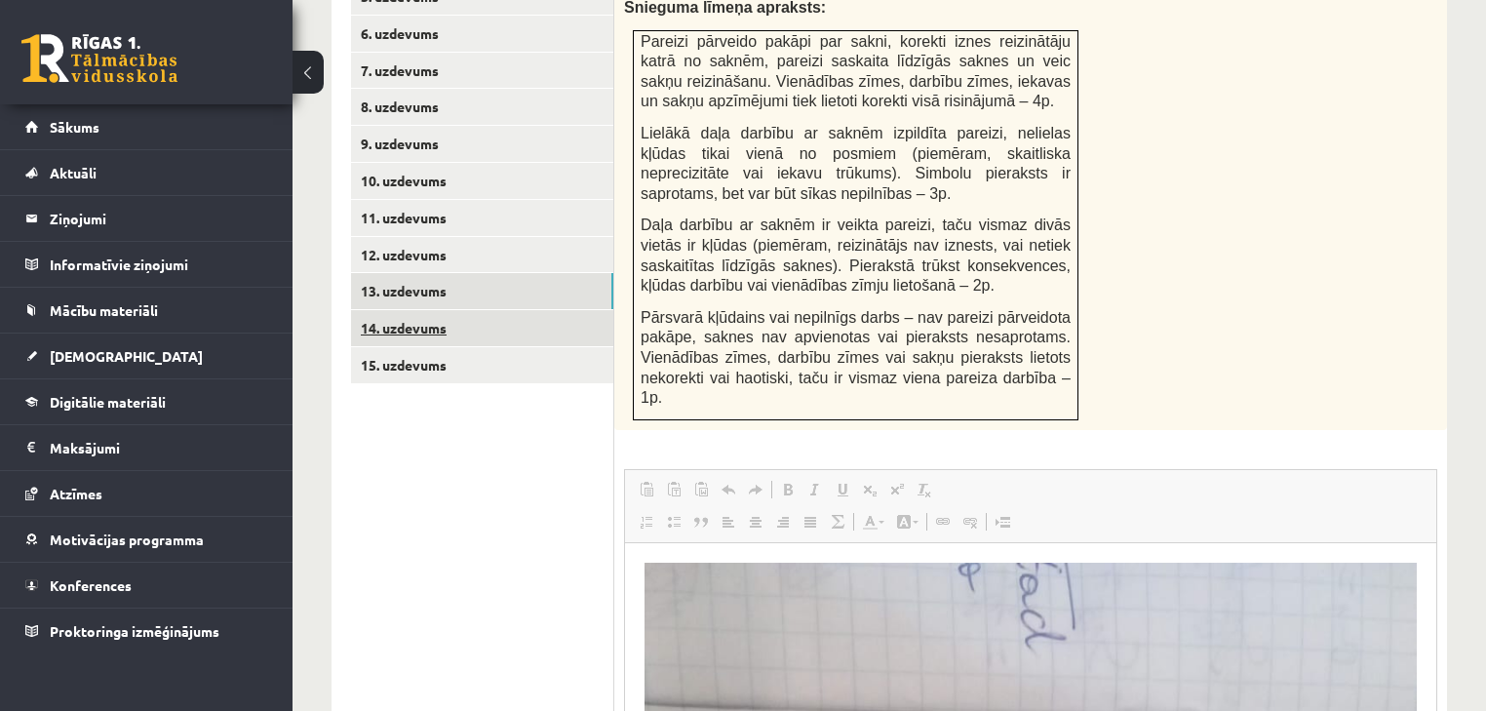
scroll to position [1174, 0]
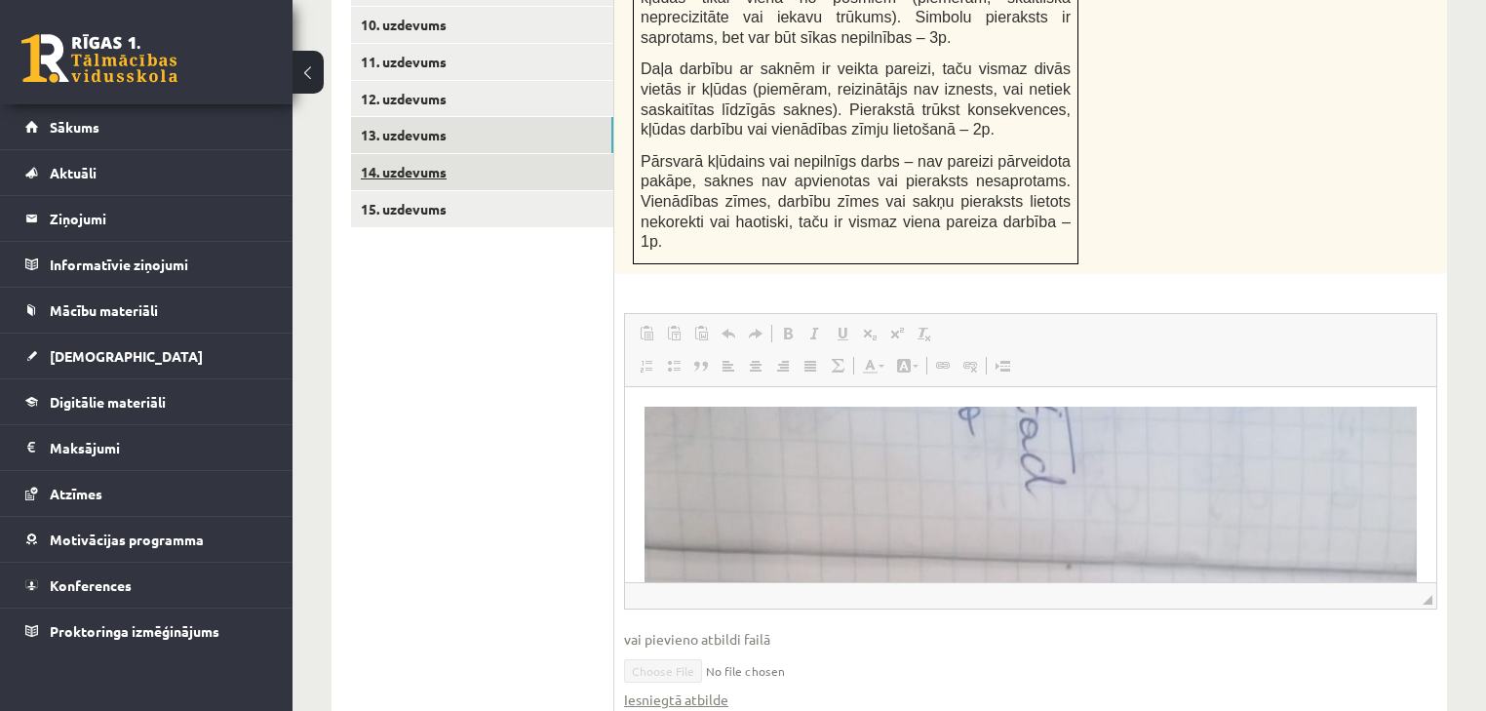
click at [411, 154] on link "14. uzdevums" at bounding box center [482, 172] width 262 height 36
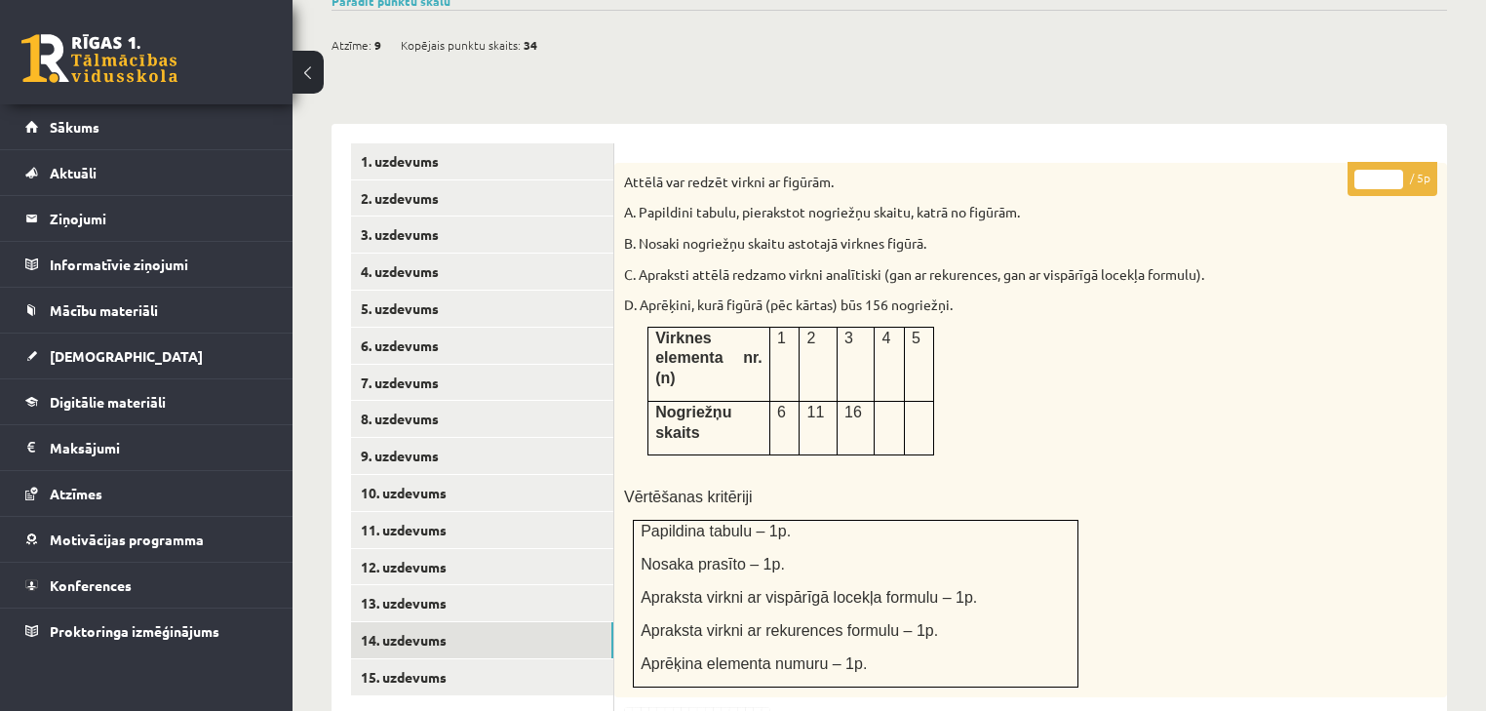
scroll to position [0, 0]
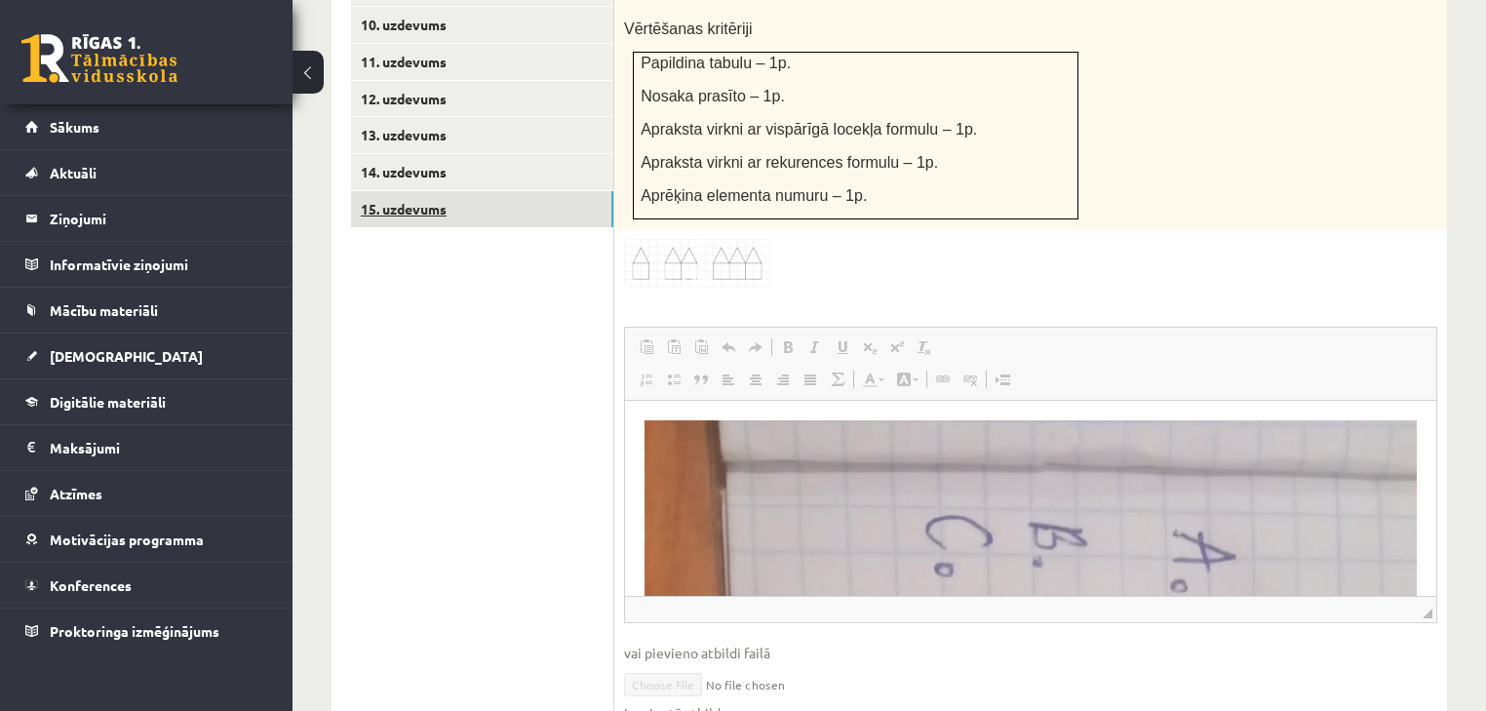
click at [444, 191] on link "15. uzdevums" at bounding box center [482, 209] width 262 height 36
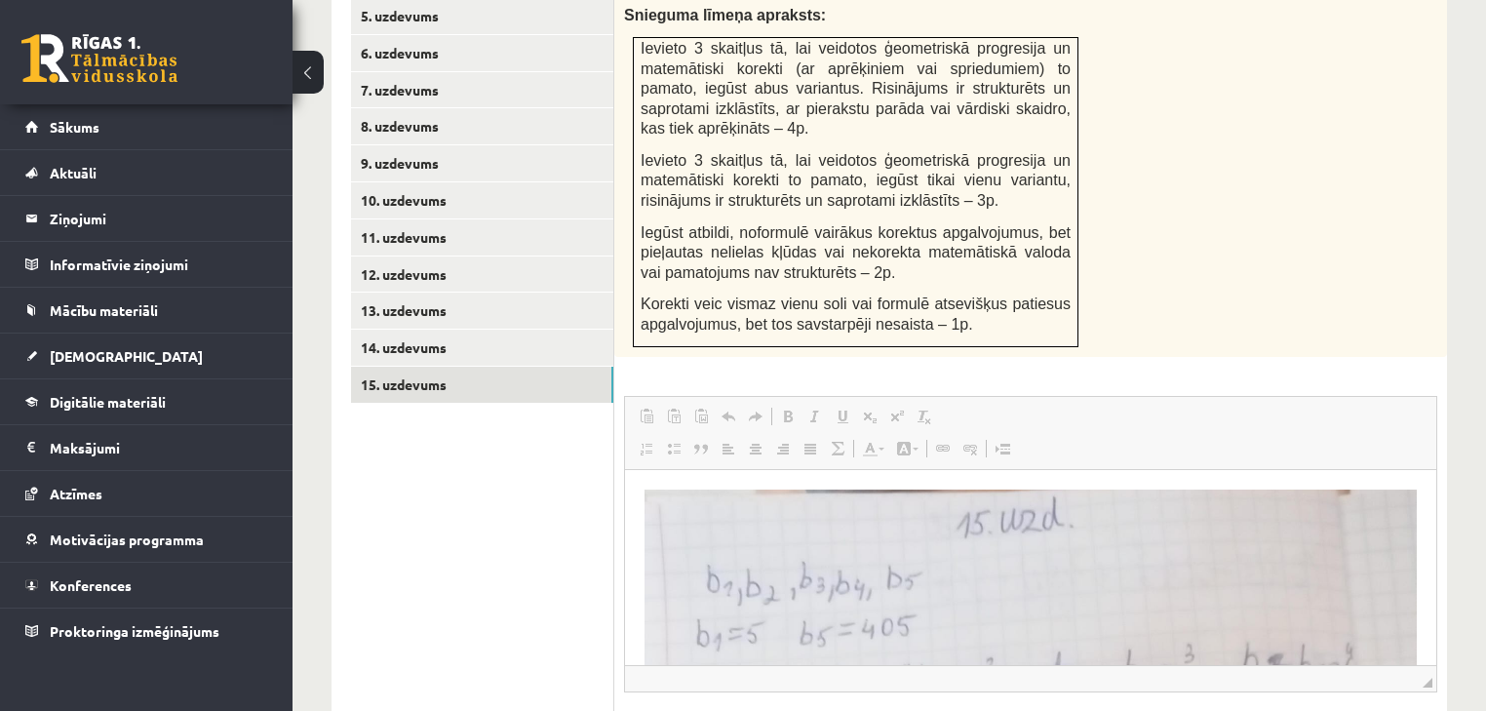
scroll to position [1152, 0]
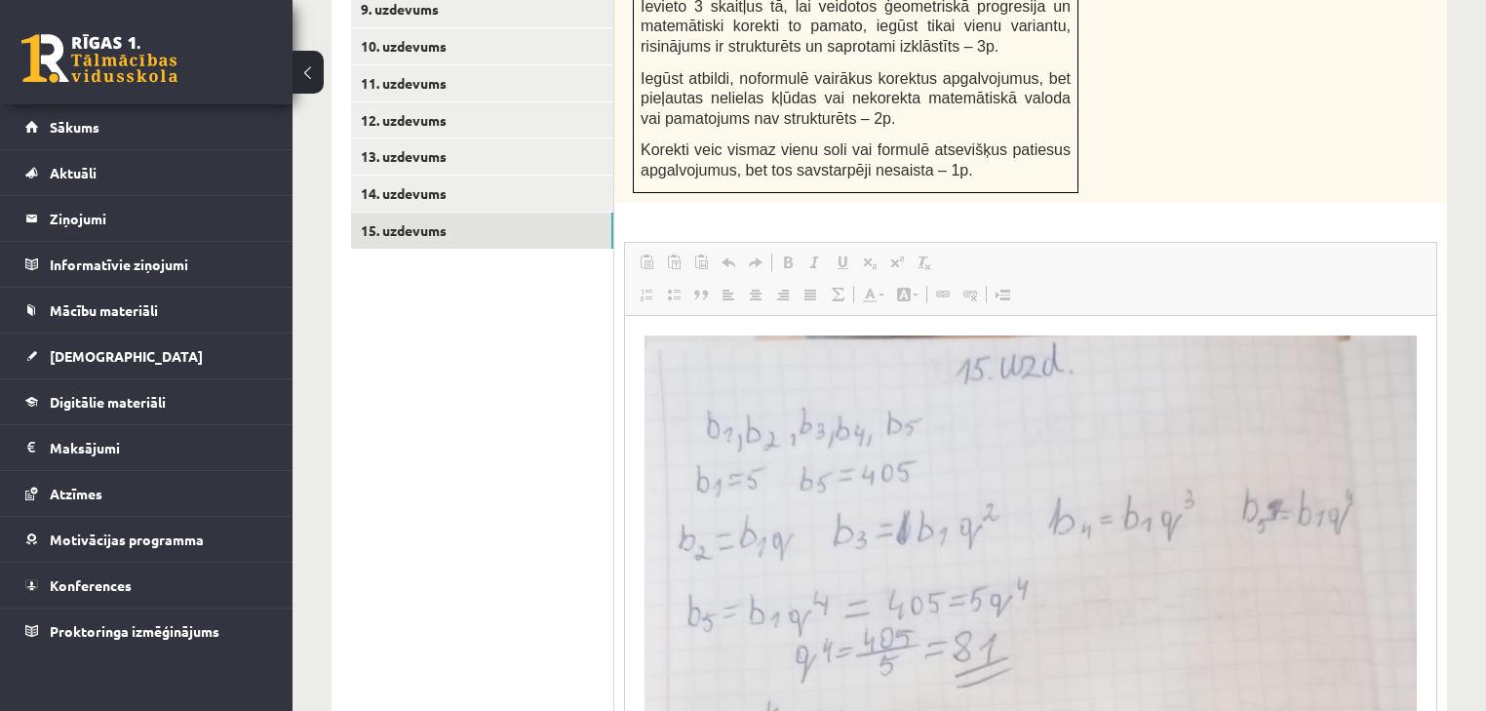
drag, startPoint x: 1431, startPoint y: 484, endPoint x: 1388, endPoint y: 717, distance: 237.9
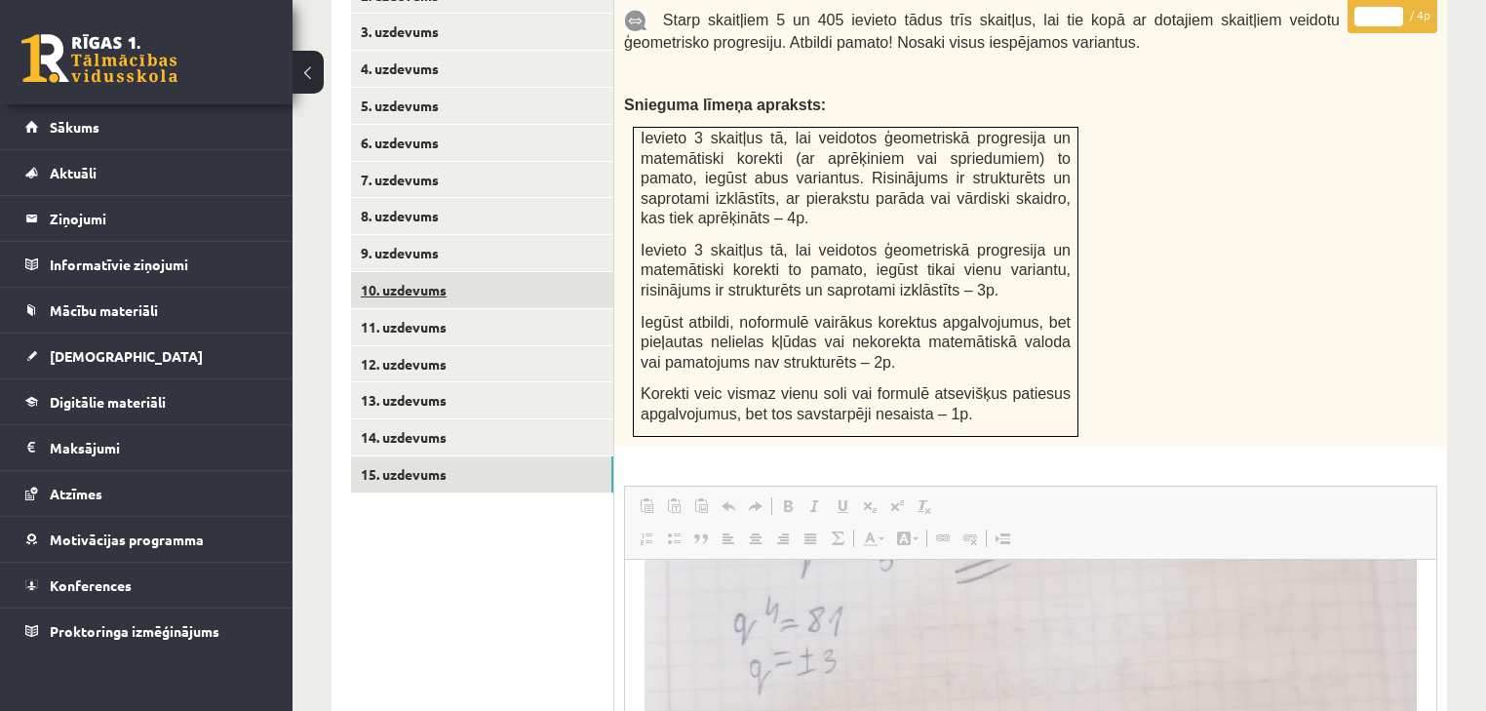
scroll to position [730, 0]
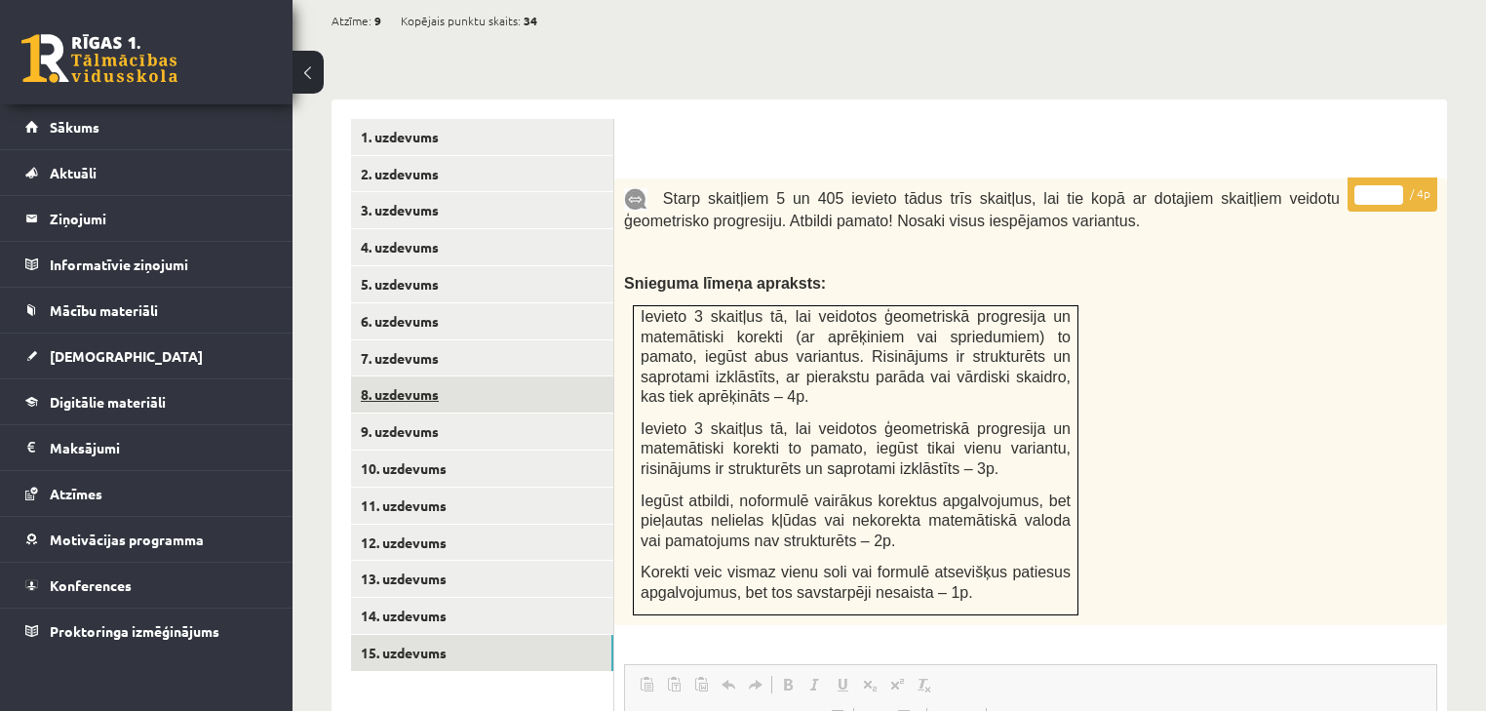
click at [424, 376] on link "8. uzdevums" at bounding box center [482, 394] width 262 height 36
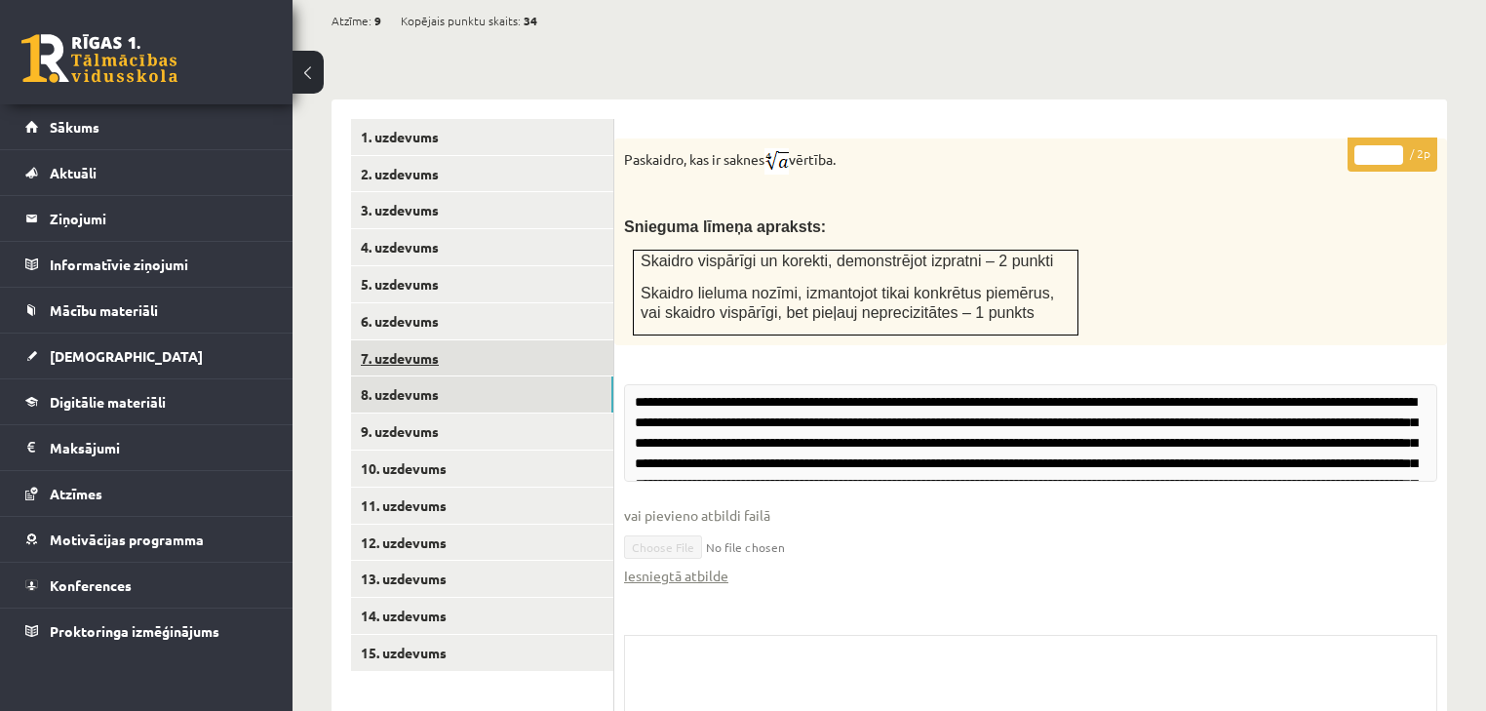
click at [440, 340] on link "7. uzdevums" at bounding box center [482, 358] width 262 height 36
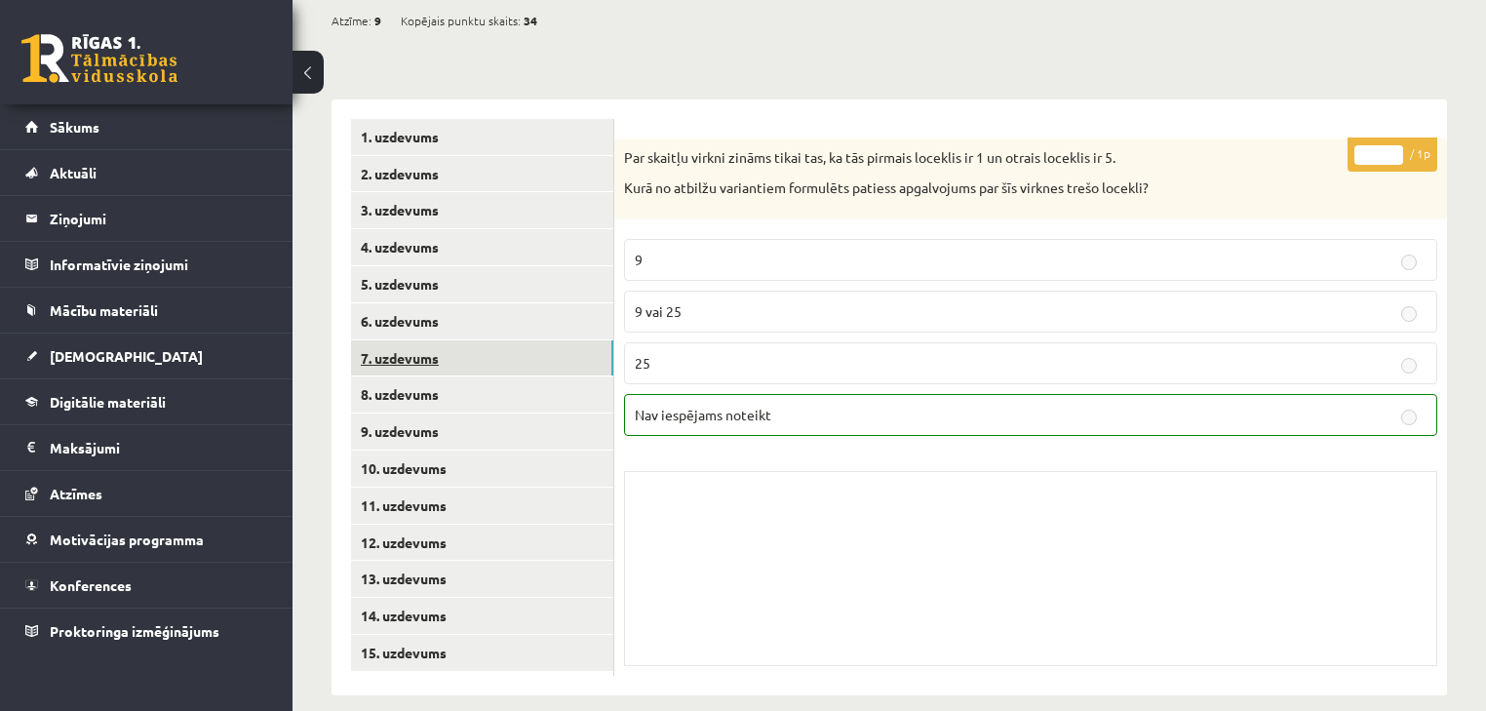
scroll to position [709, 0]
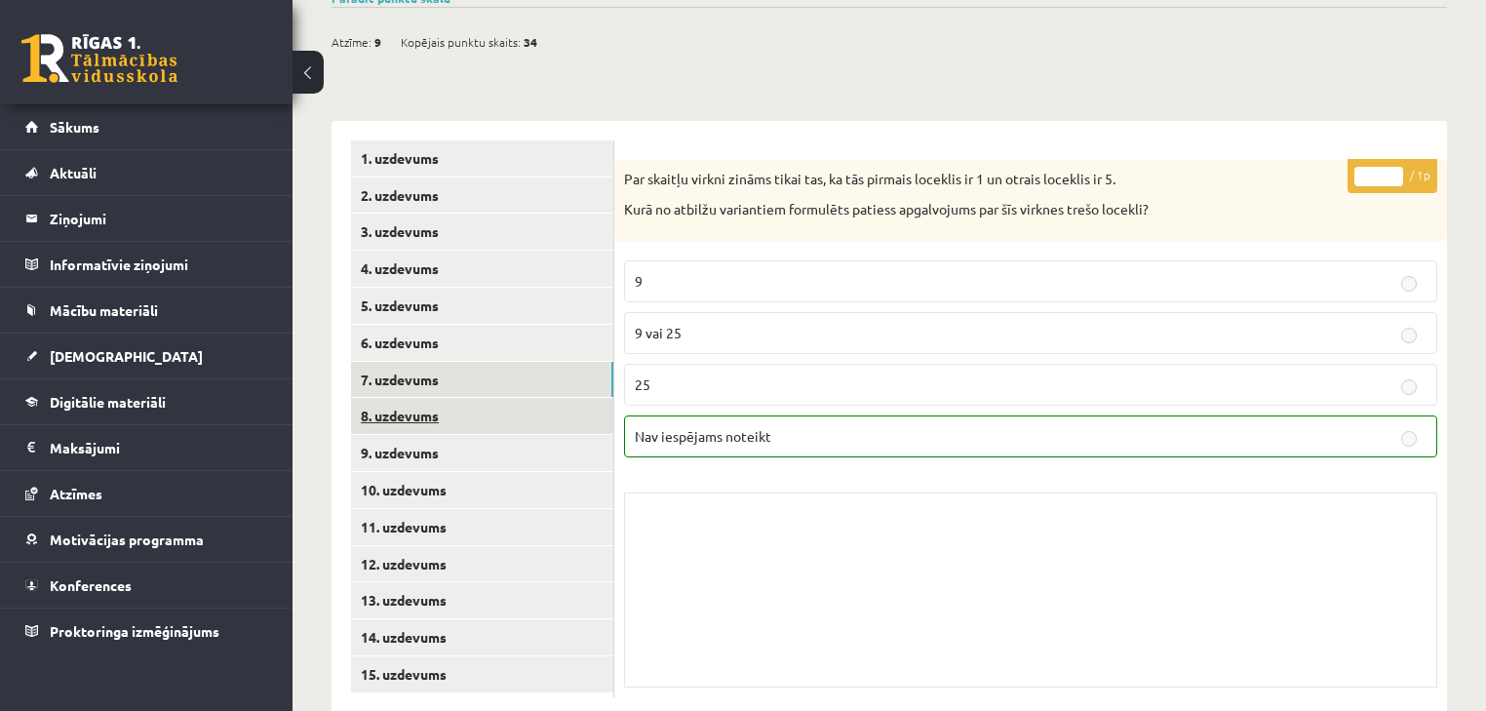
click at [499, 398] on link "8. uzdevums" at bounding box center [482, 416] width 262 height 36
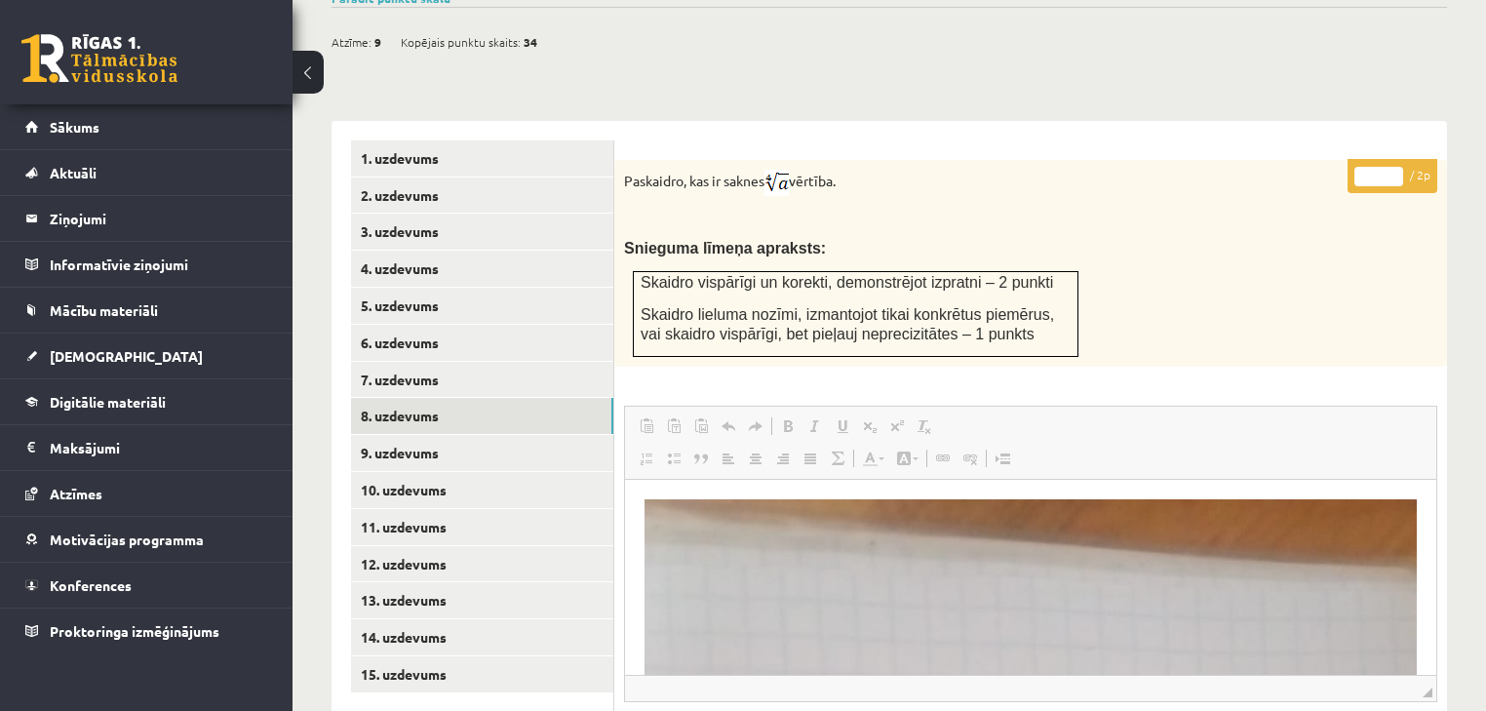
scroll to position [0, 0]
